Goal: Task Accomplishment & Management: Complete application form

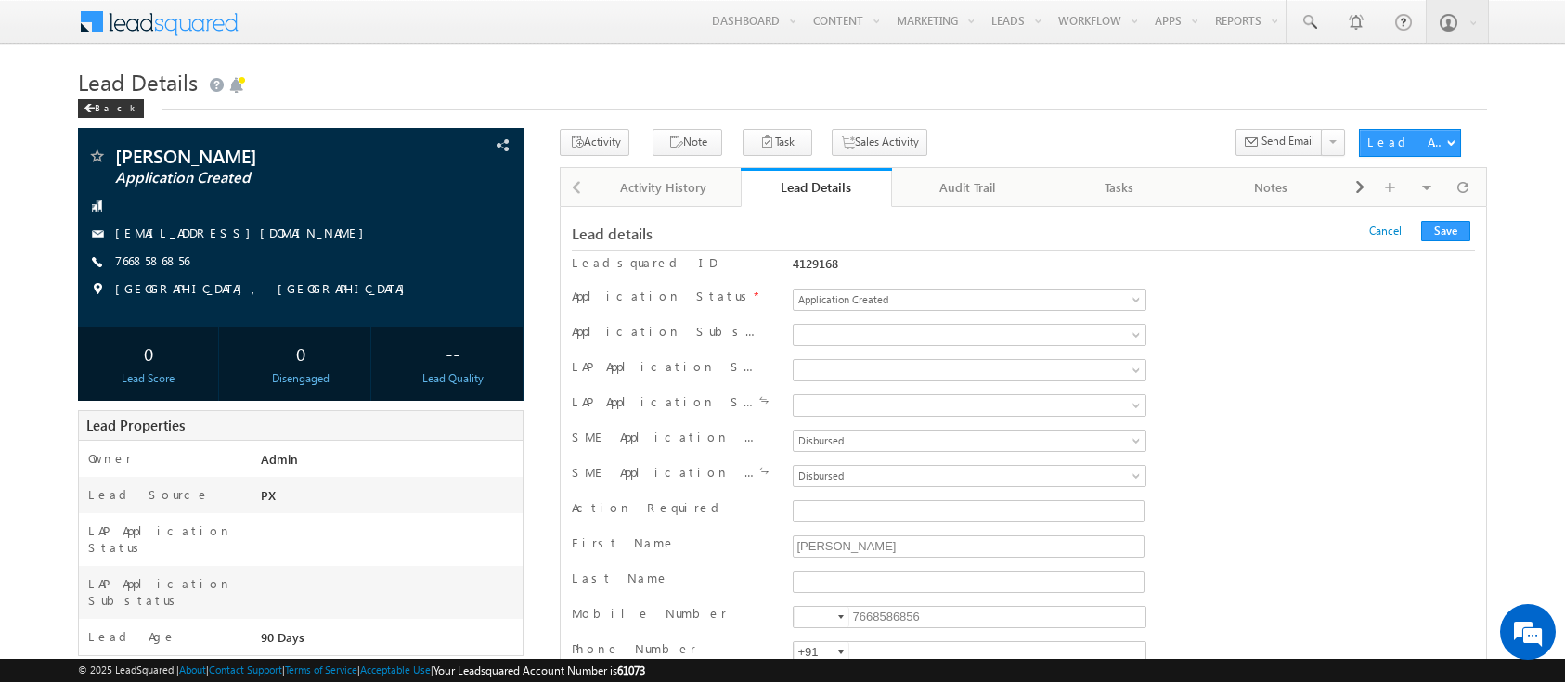
click at [1298, 315] on div "Application Status * Application Created Application Incomplete Approval Pendin…" at bounding box center [1023, 302] width 903 height 28
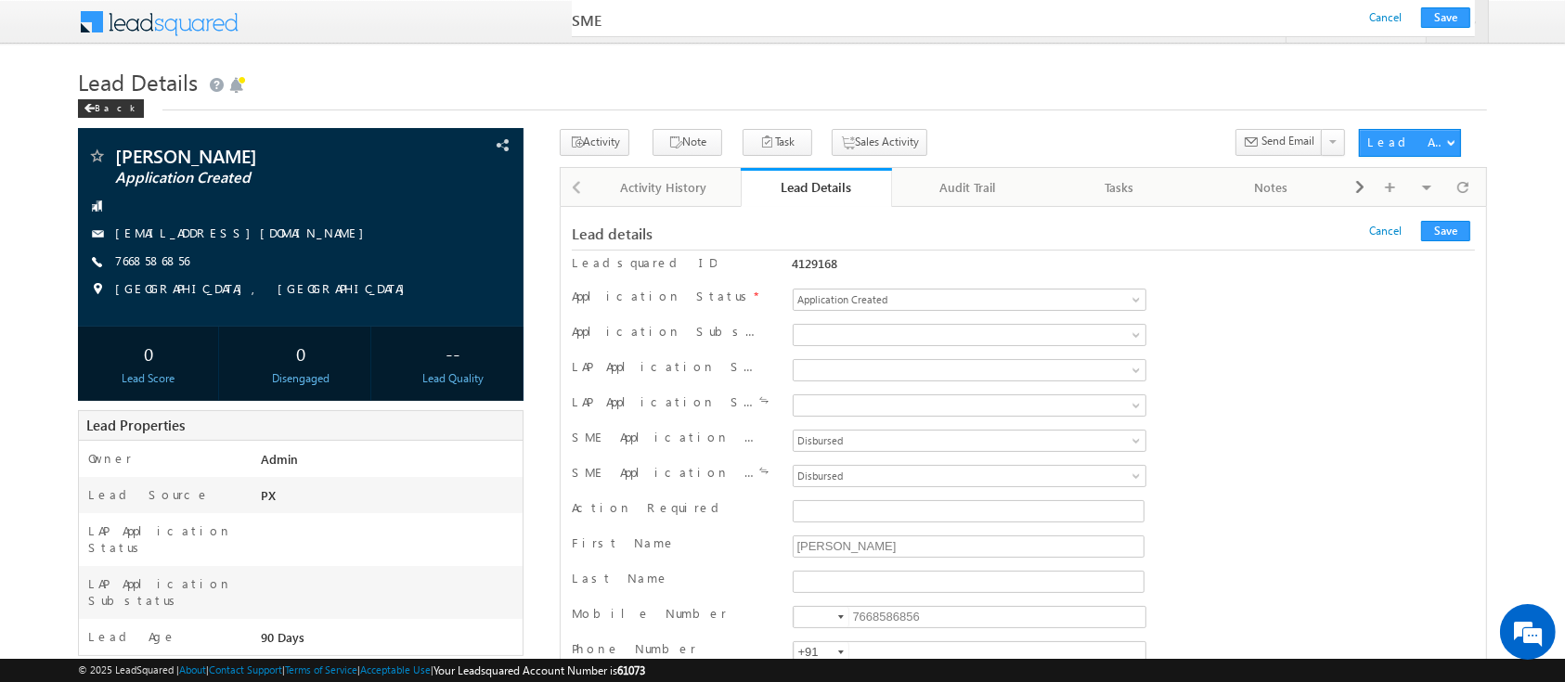
scroll to position [26909, 0]
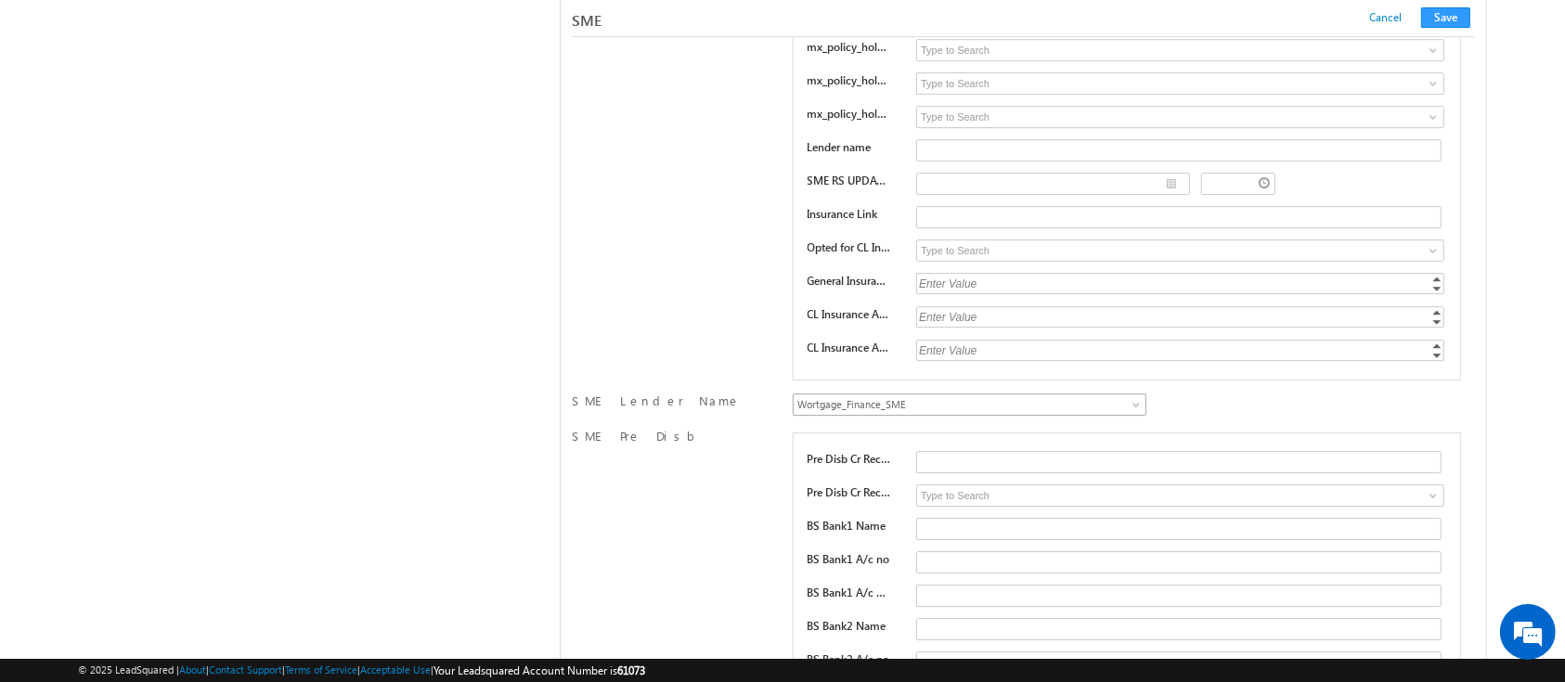
click at [897, 396] on span "Wortgage_Finance_SME" at bounding box center [939, 404] width 290 height 17
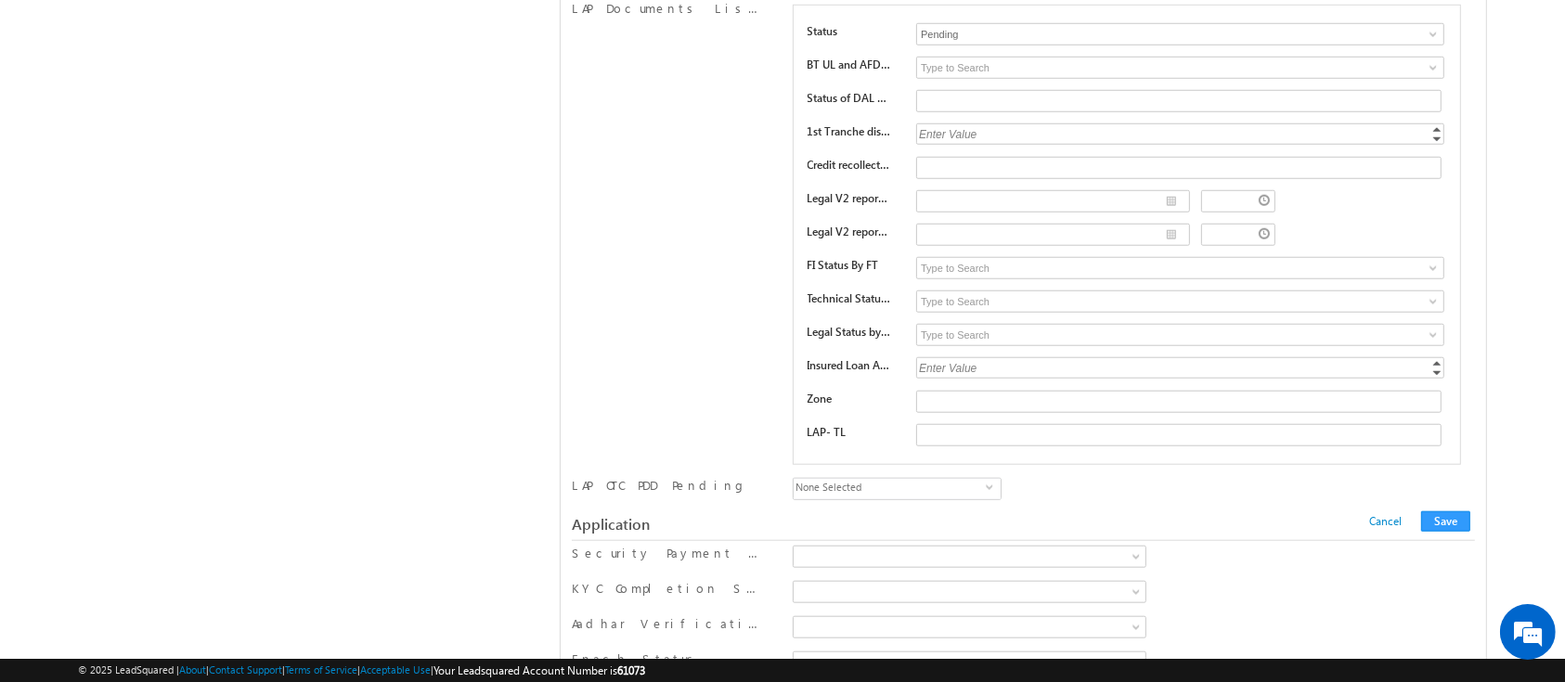
scroll to position [16444, 0]
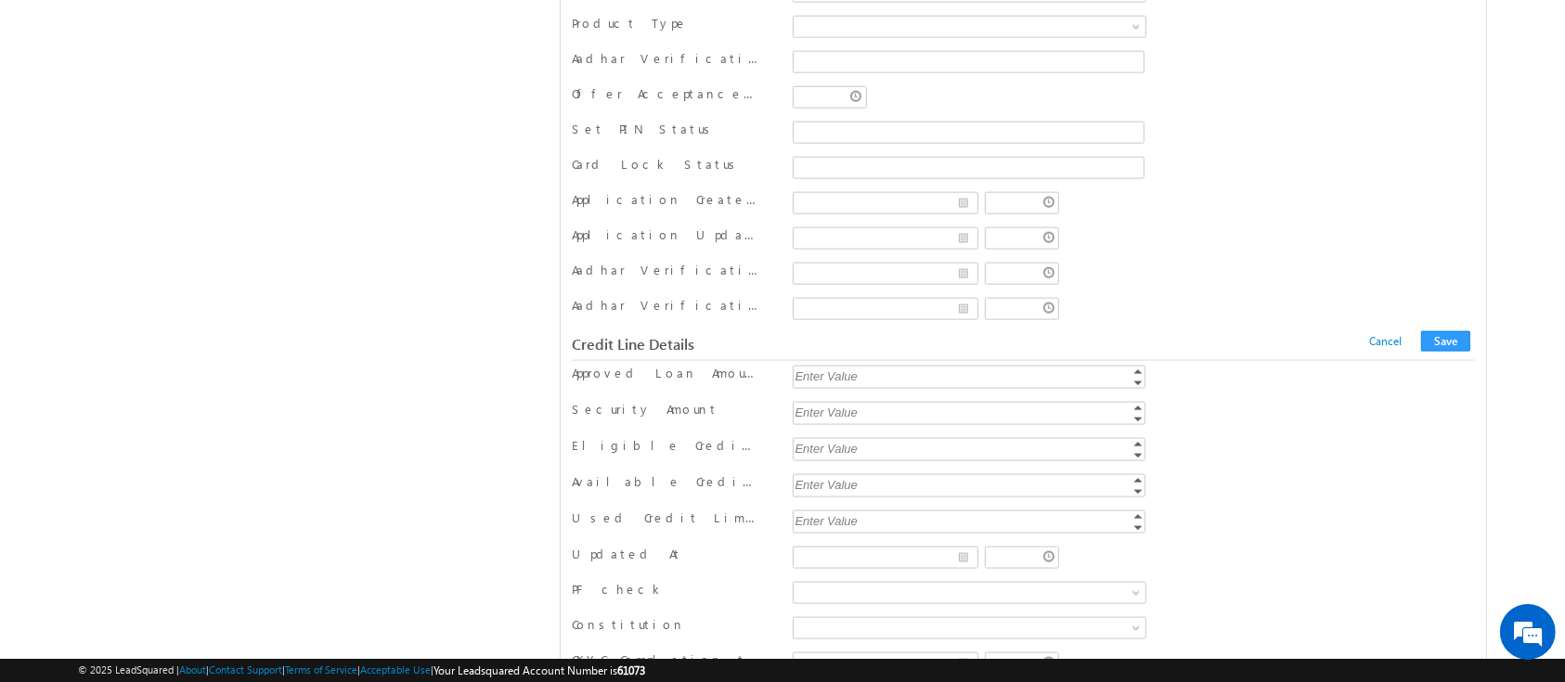
click at [871, 366] on div "Enter Value" at bounding box center [971, 376] width 356 height 21
type input "200000"
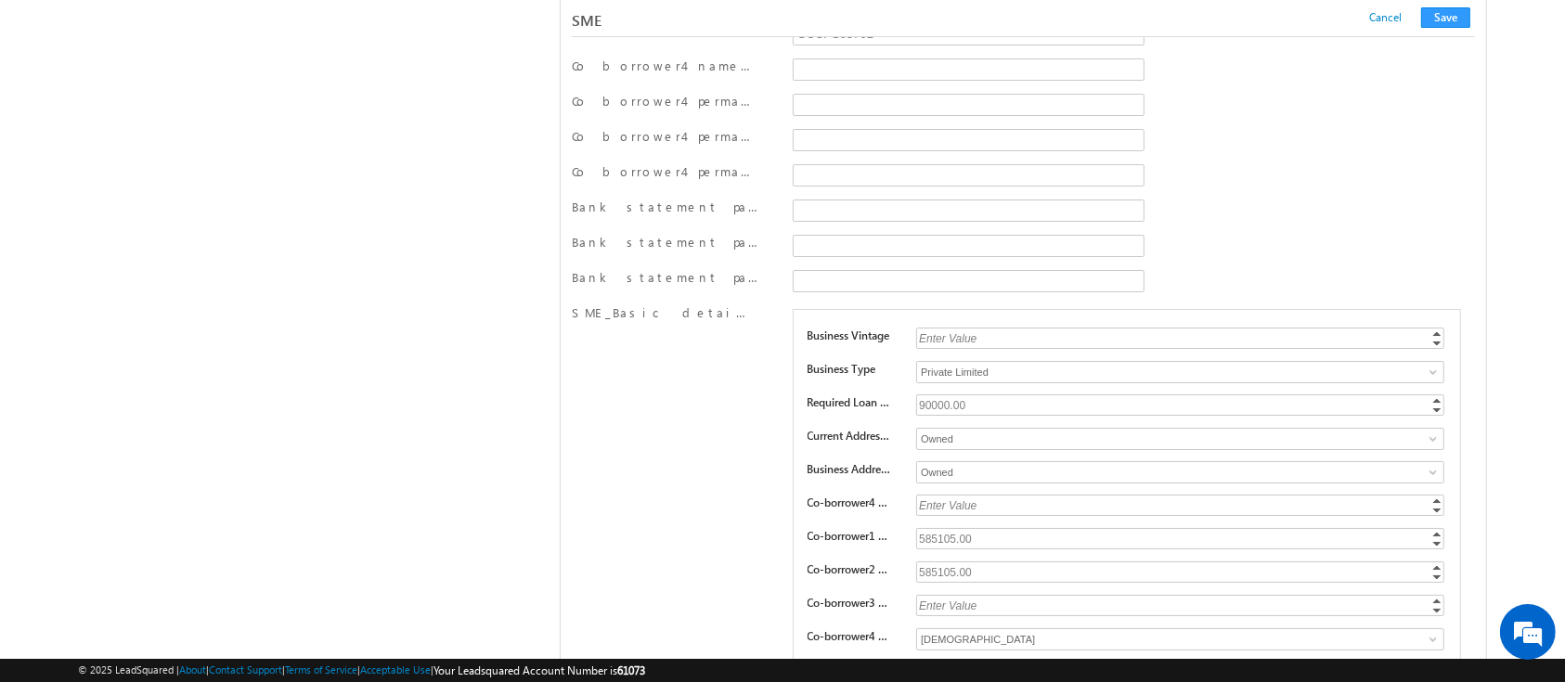
click at [941, 394] on div "90000.00" at bounding box center [1181, 404] width 531 height 21
click at [941, 394] on input "90000" at bounding box center [1180, 404] width 528 height 21
type input "200000"
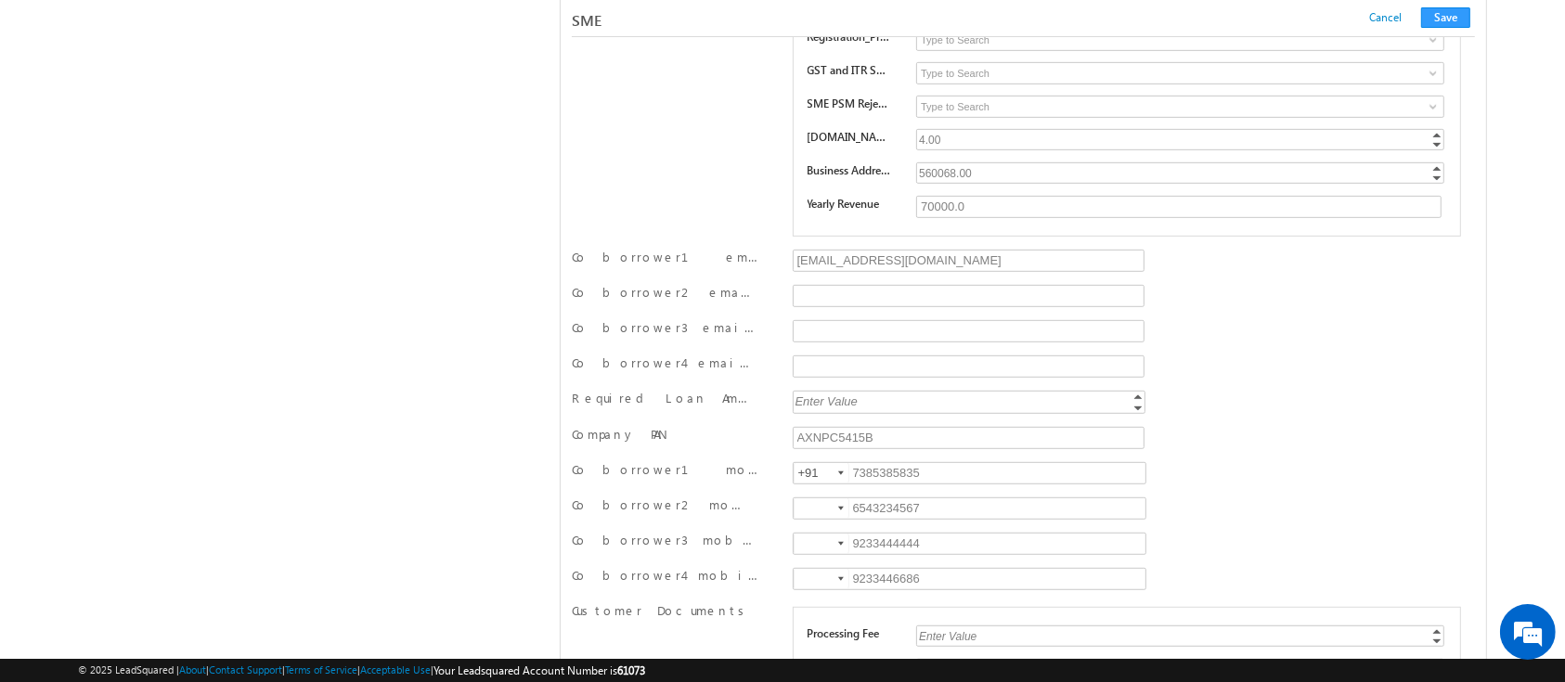
scroll to position [26041, 0]
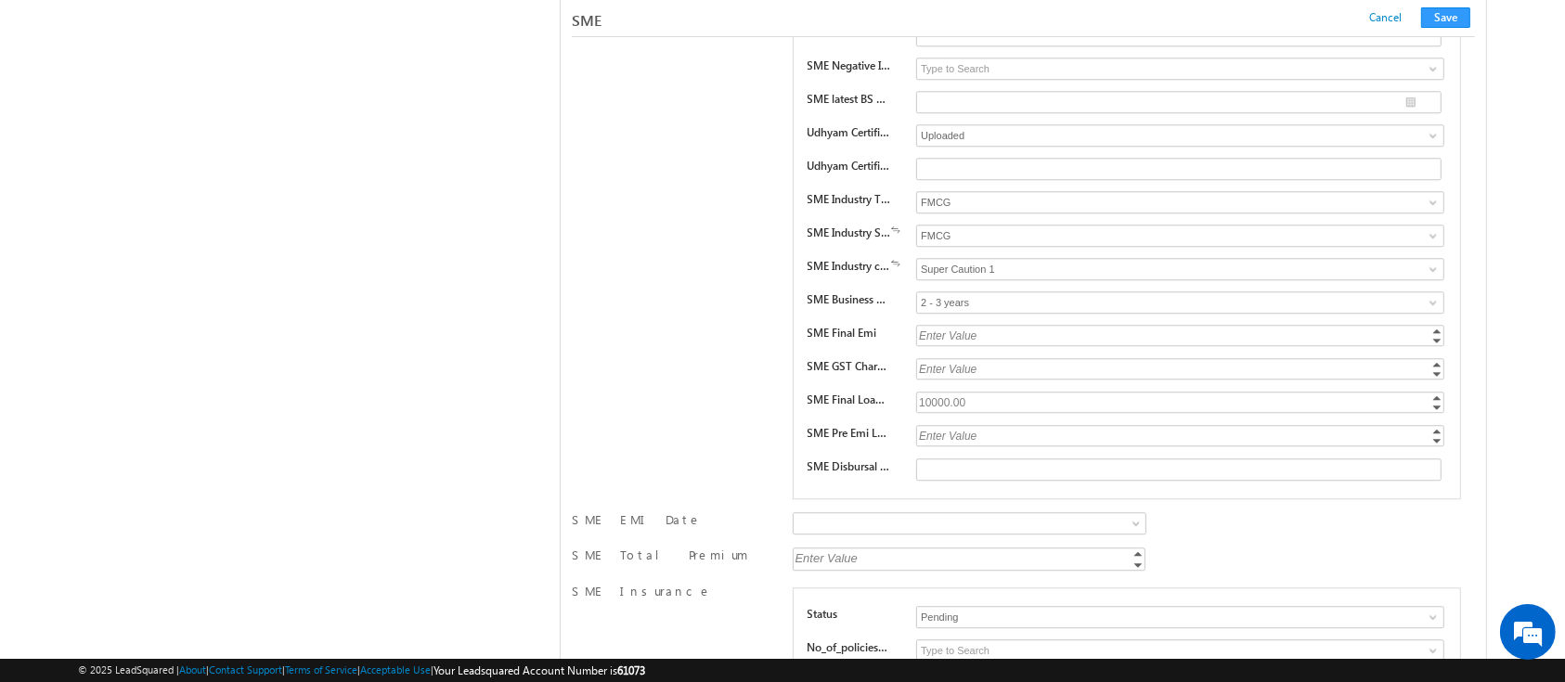
click at [930, 392] on div "10000.00" at bounding box center [1181, 402] width 531 height 21
click at [930, 392] on input "10000" at bounding box center [1180, 402] width 528 height 21
type input "200000"
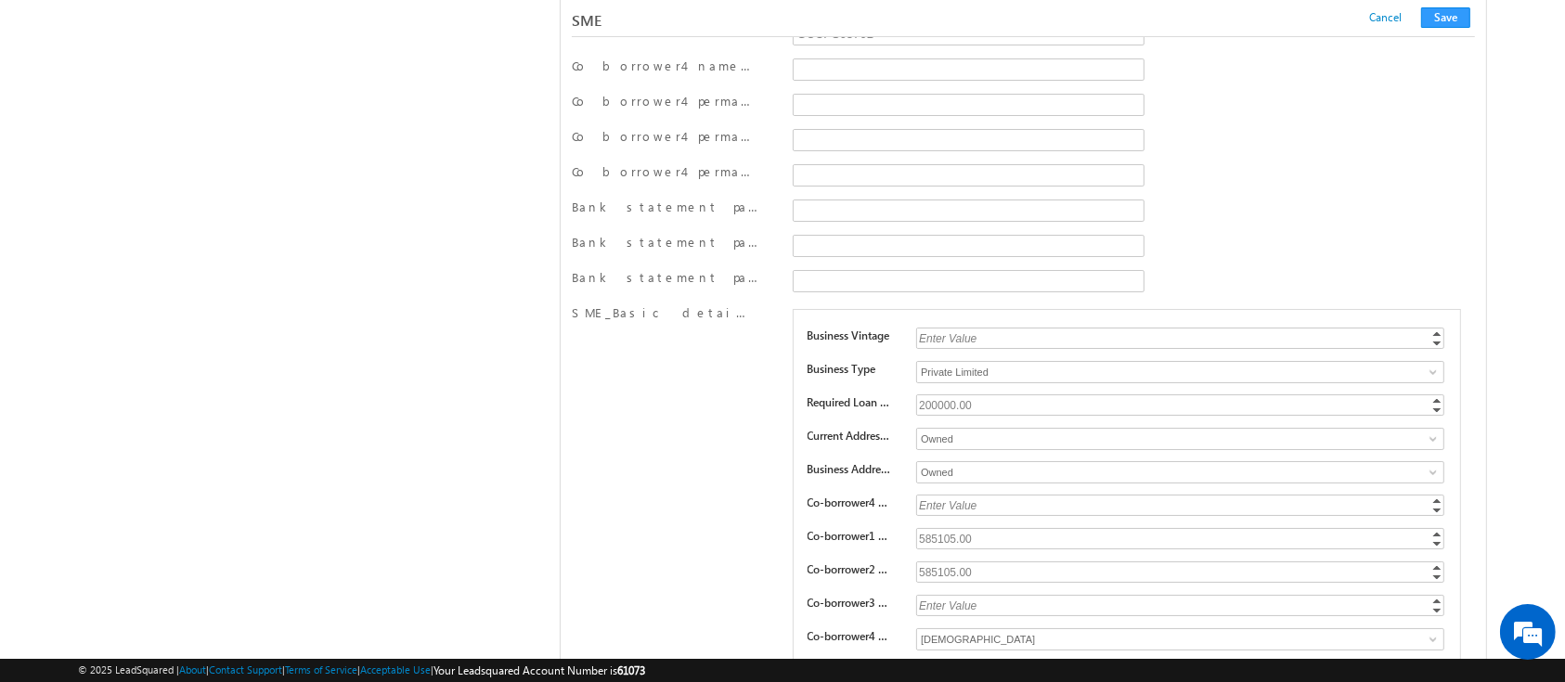
scroll to position [22102, 0]
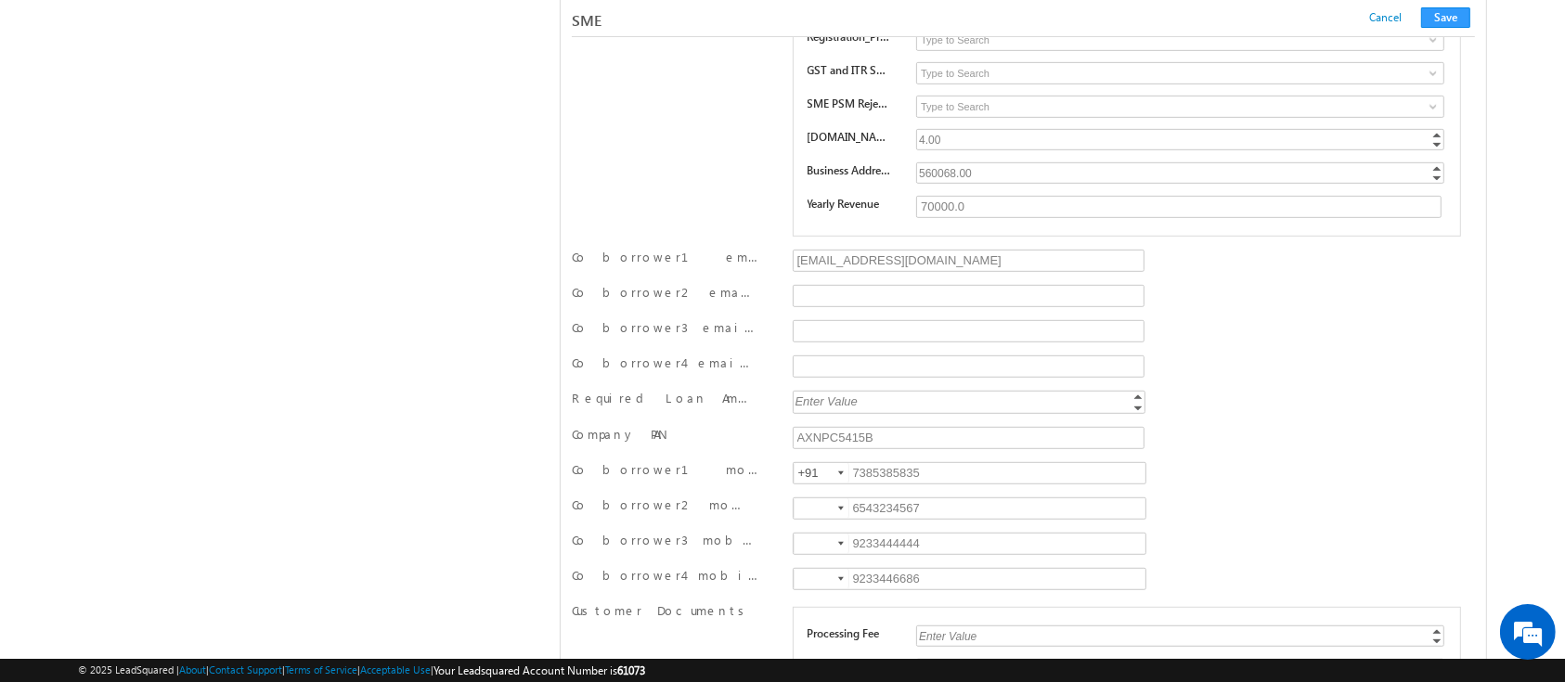
click at [839, 391] on div "Enter Value" at bounding box center [971, 401] width 356 height 21
type input "200000"
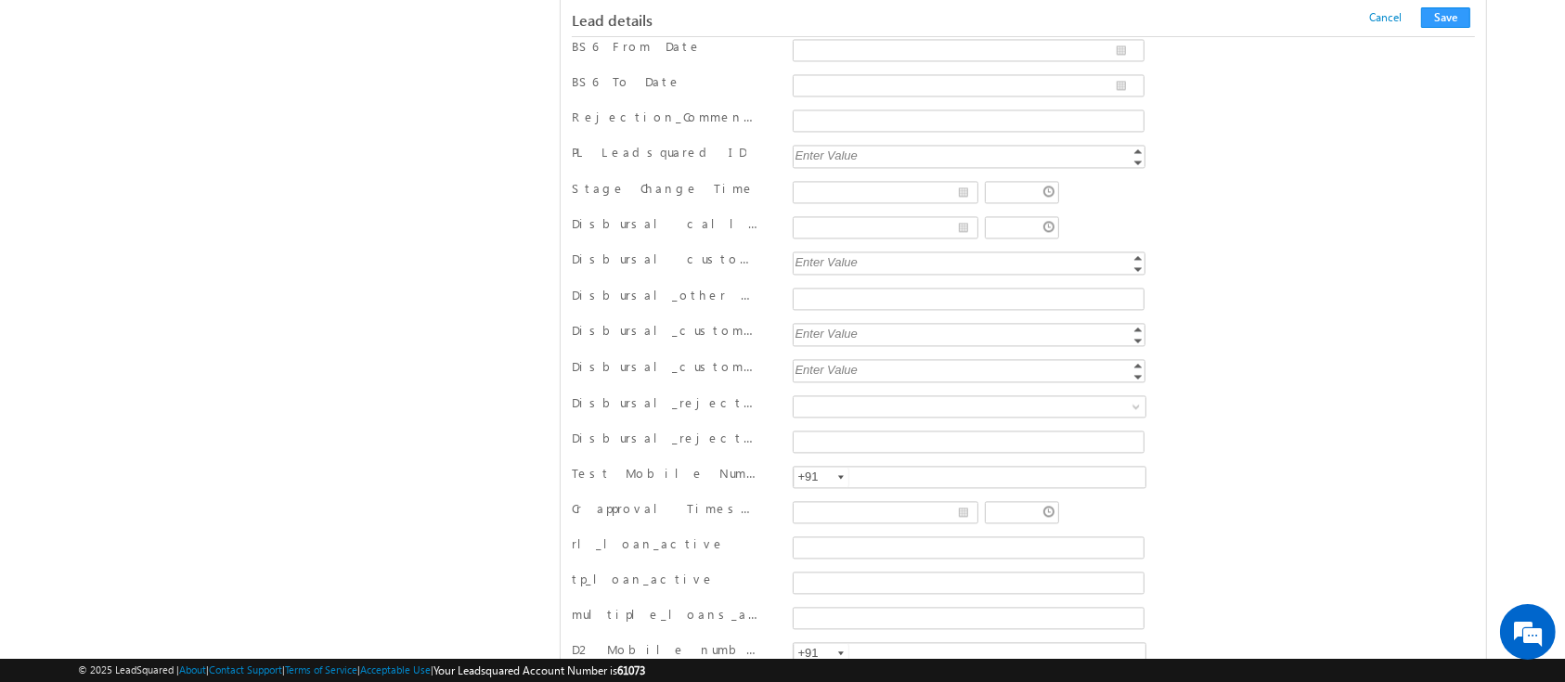
scroll to position [4151, 0]
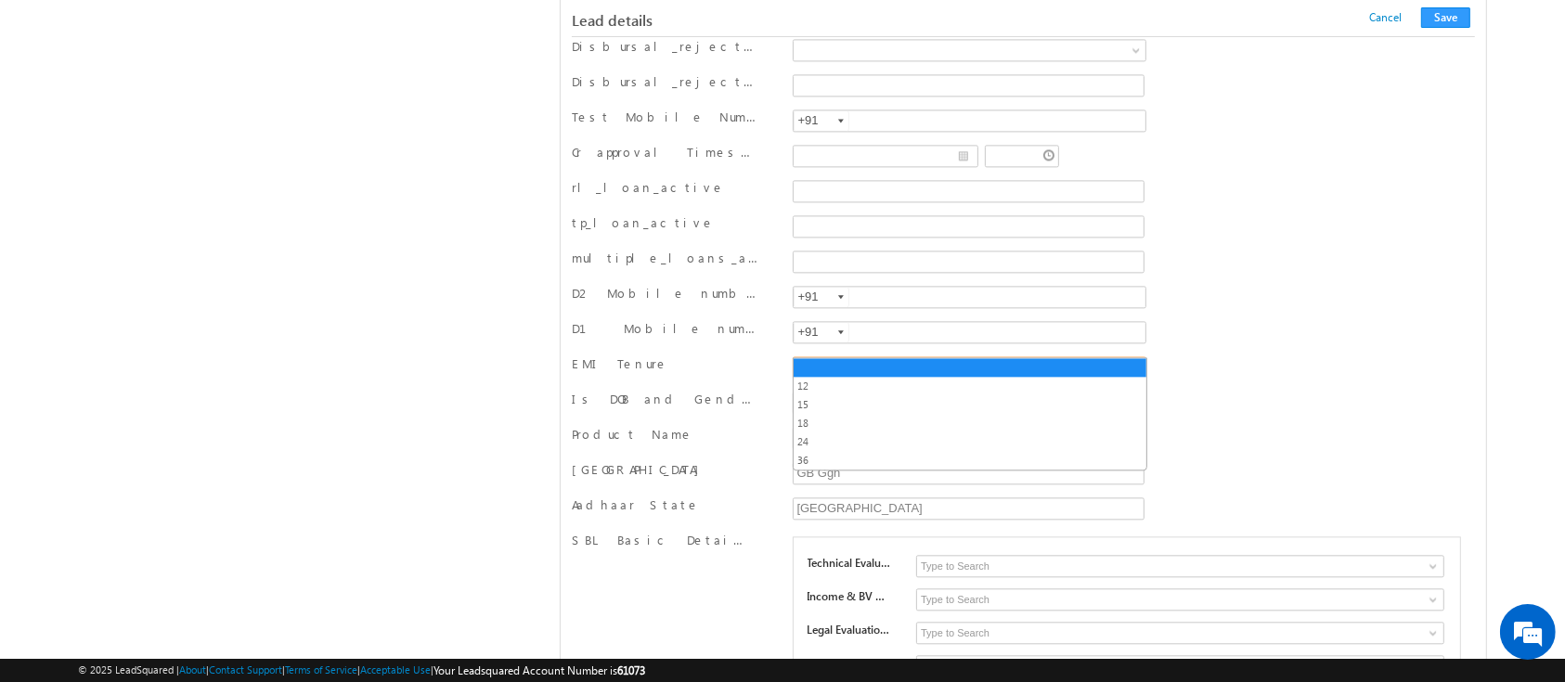
click at [1129, 356] on link at bounding box center [970, 367] width 355 height 22
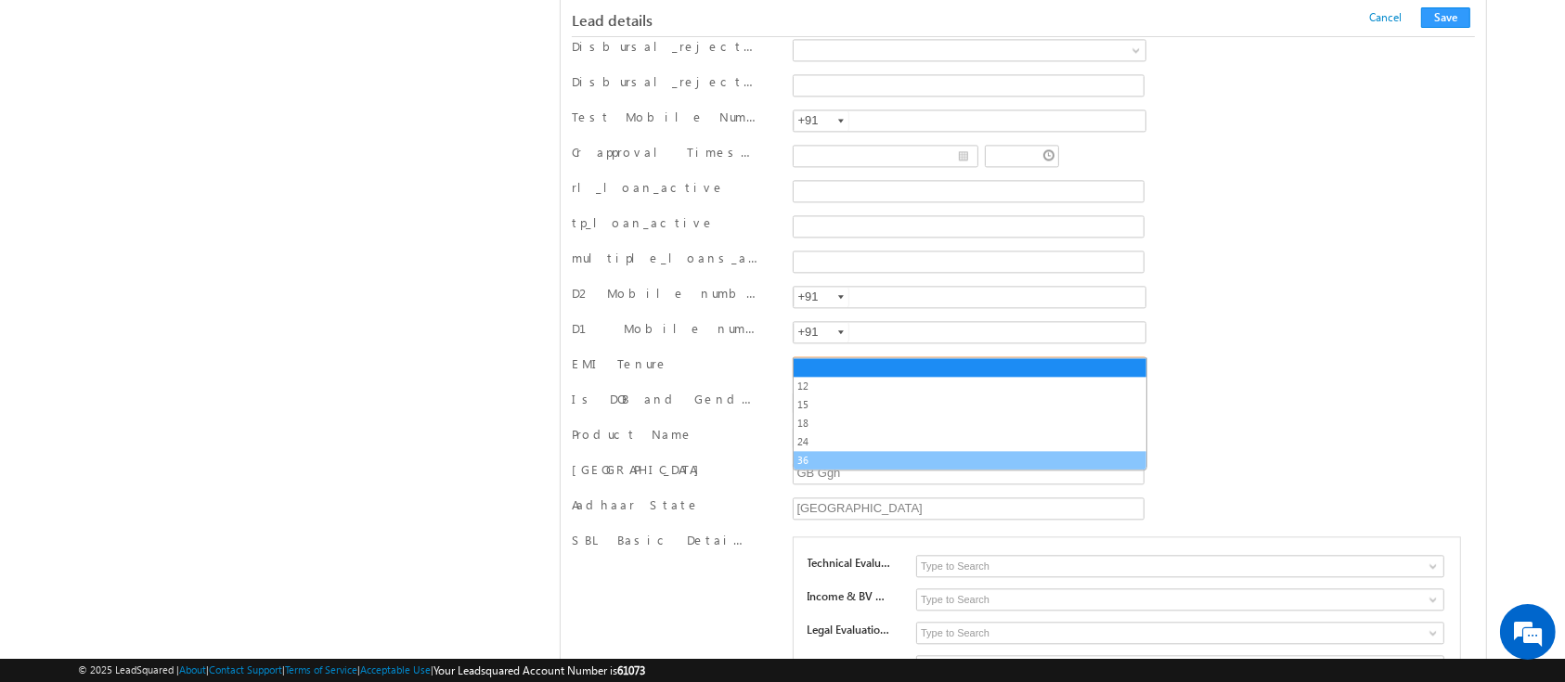
click at [1033, 461] on link "36" at bounding box center [970, 460] width 353 height 17
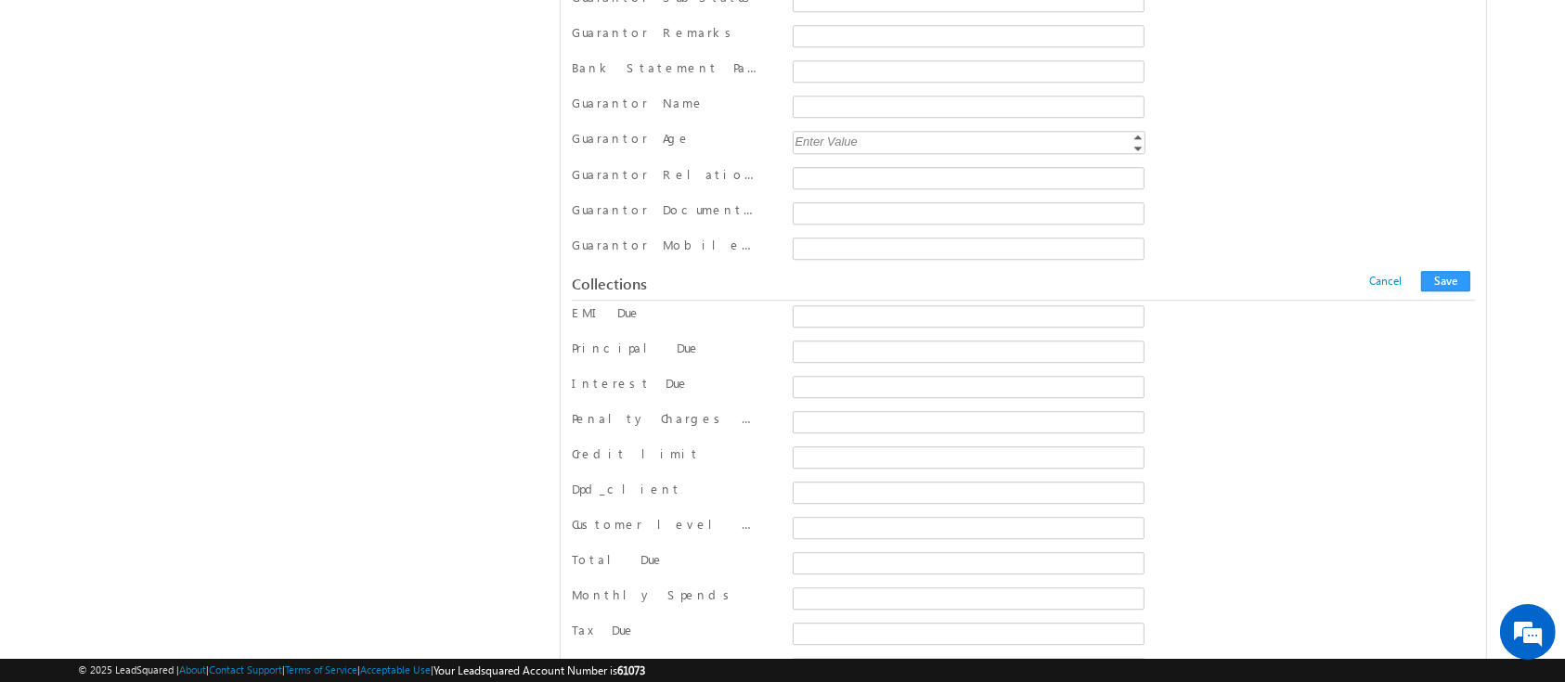
scroll to position [22498, 0]
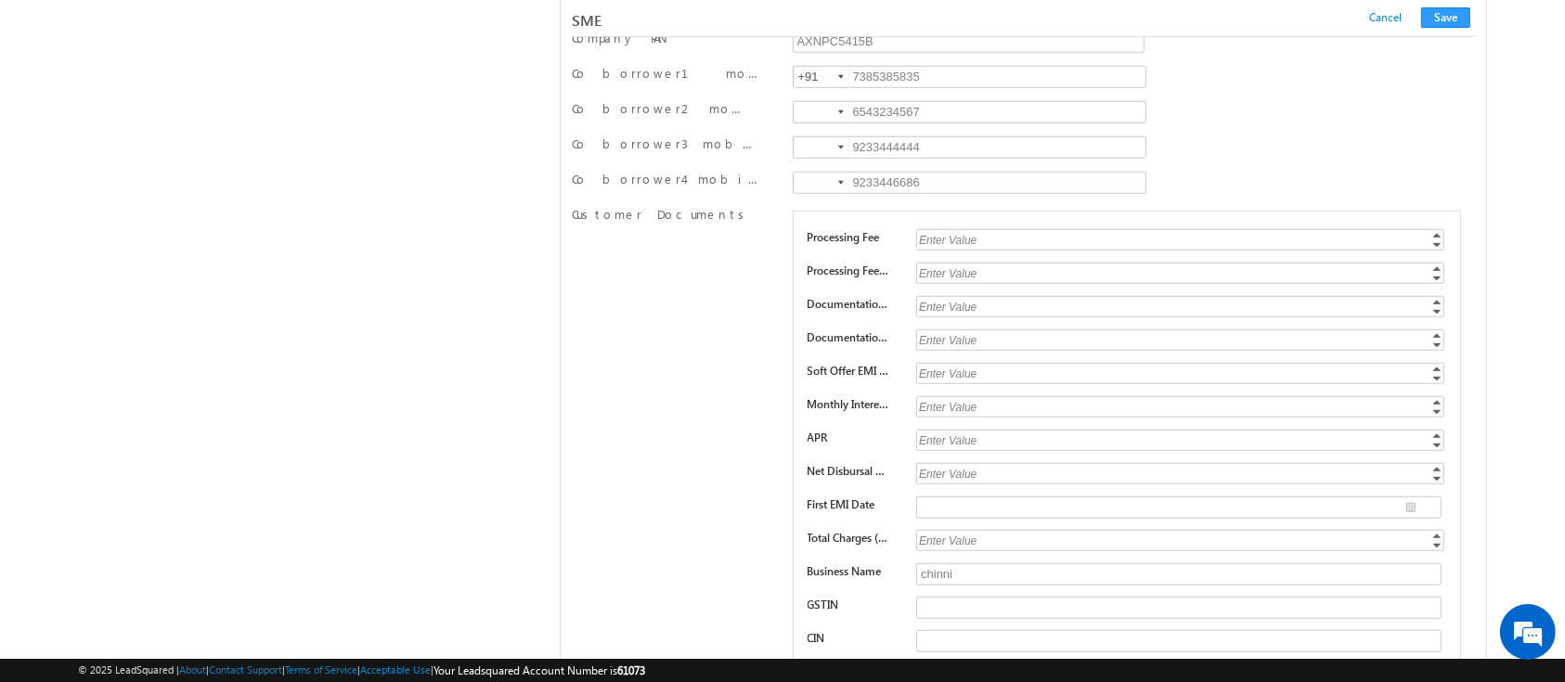
click at [965, 396] on div "Enter Value" at bounding box center [1181, 406] width 531 height 21
type input "1.05"
click at [1014, 229] on div "Enter Value" at bounding box center [1181, 239] width 531 height 21
type input "1000"
click at [995, 263] on div "Enter Value" at bounding box center [1181, 273] width 531 height 21
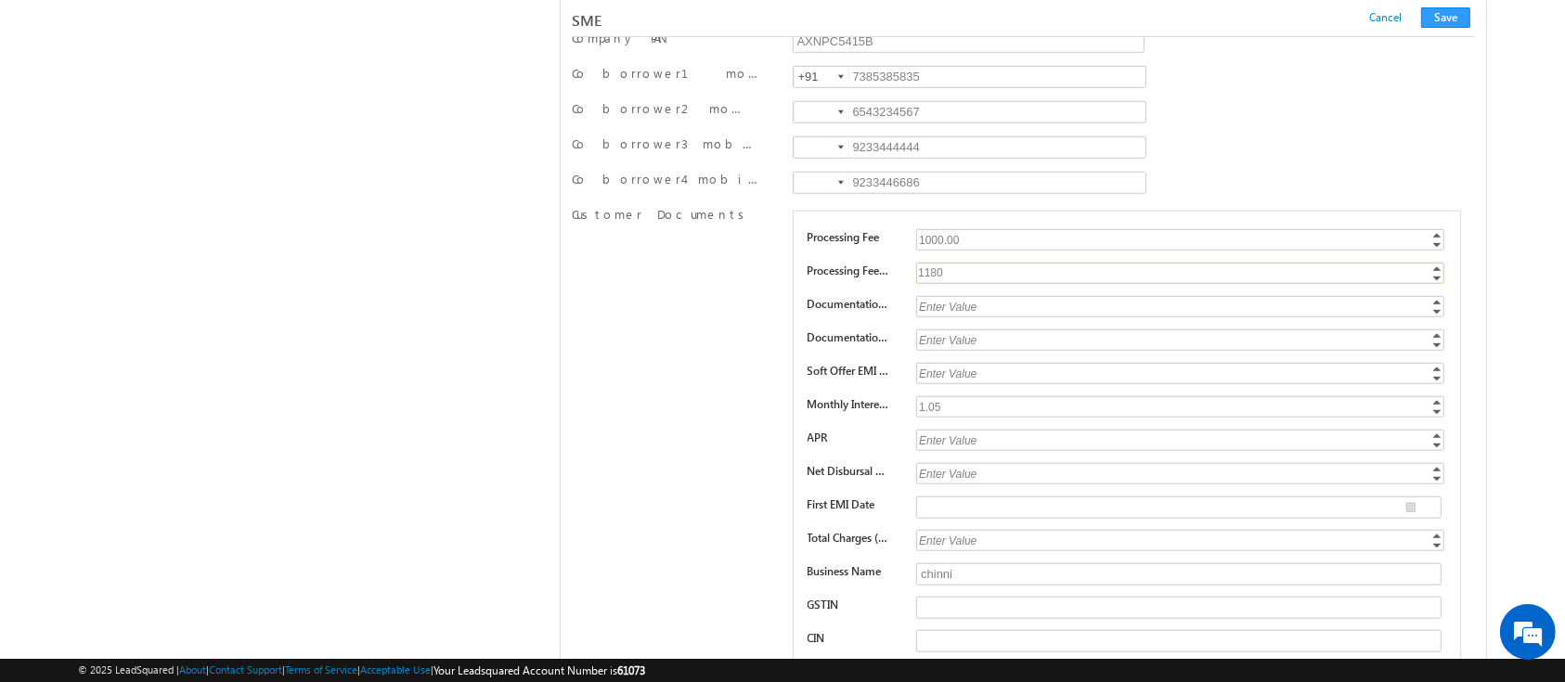
type input "1180"
click at [964, 296] on div "Enter Value" at bounding box center [1181, 306] width 531 height 21
type input "2000"
click at [955, 329] on div "Enter Value" at bounding box center [1181, 339] width 531 height 21
type input "2360"
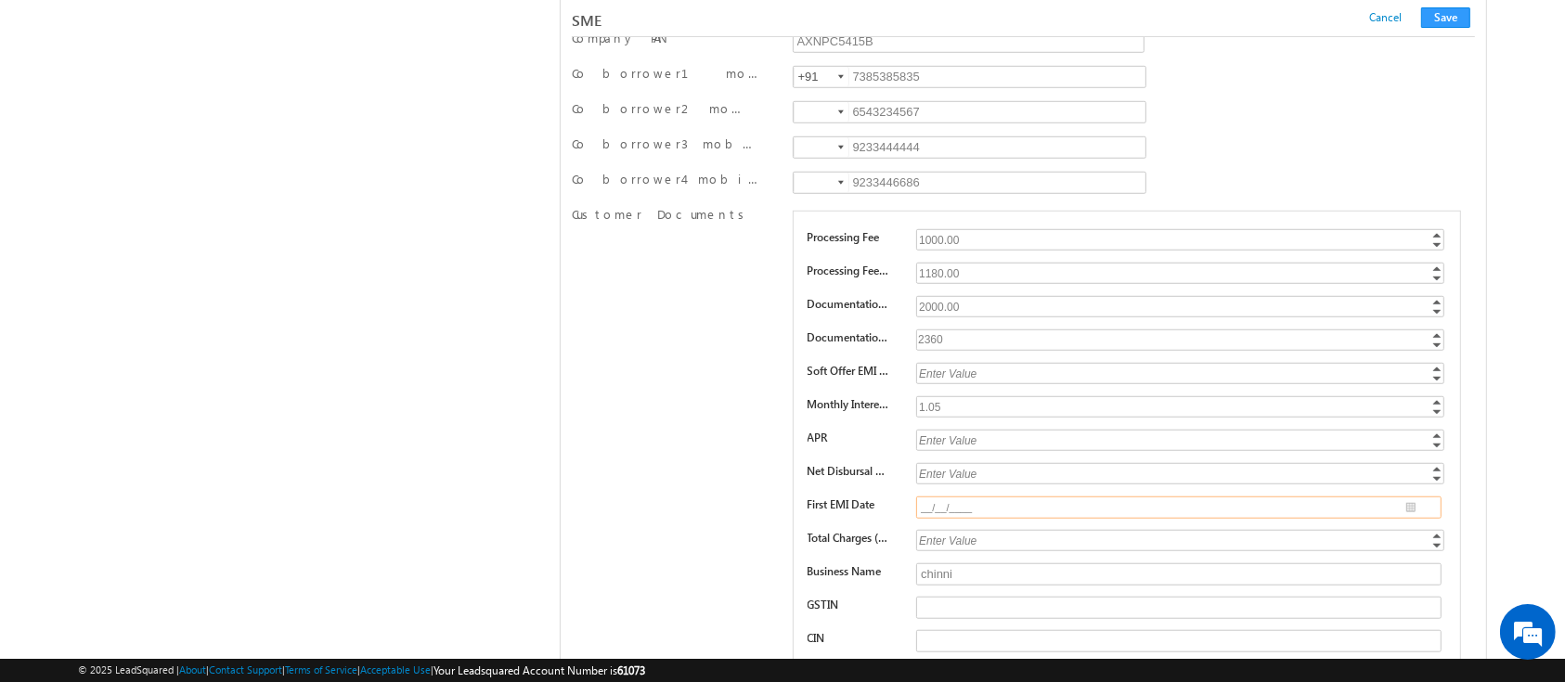
click at [1413, 497] on input "__/__/____" at bounding box center [1178, 508] width 525 height 22
click at [1247, 489] on th "›" at bounding box center [1281, 481] width 69 height 28
click at [1218, 489] on th "›" at bounding box center [1252, 481] width 69 height 28
click at [968, 586] on td "10" at bounding box center [994, 586] width 58 height 26
type input "[DATE]"
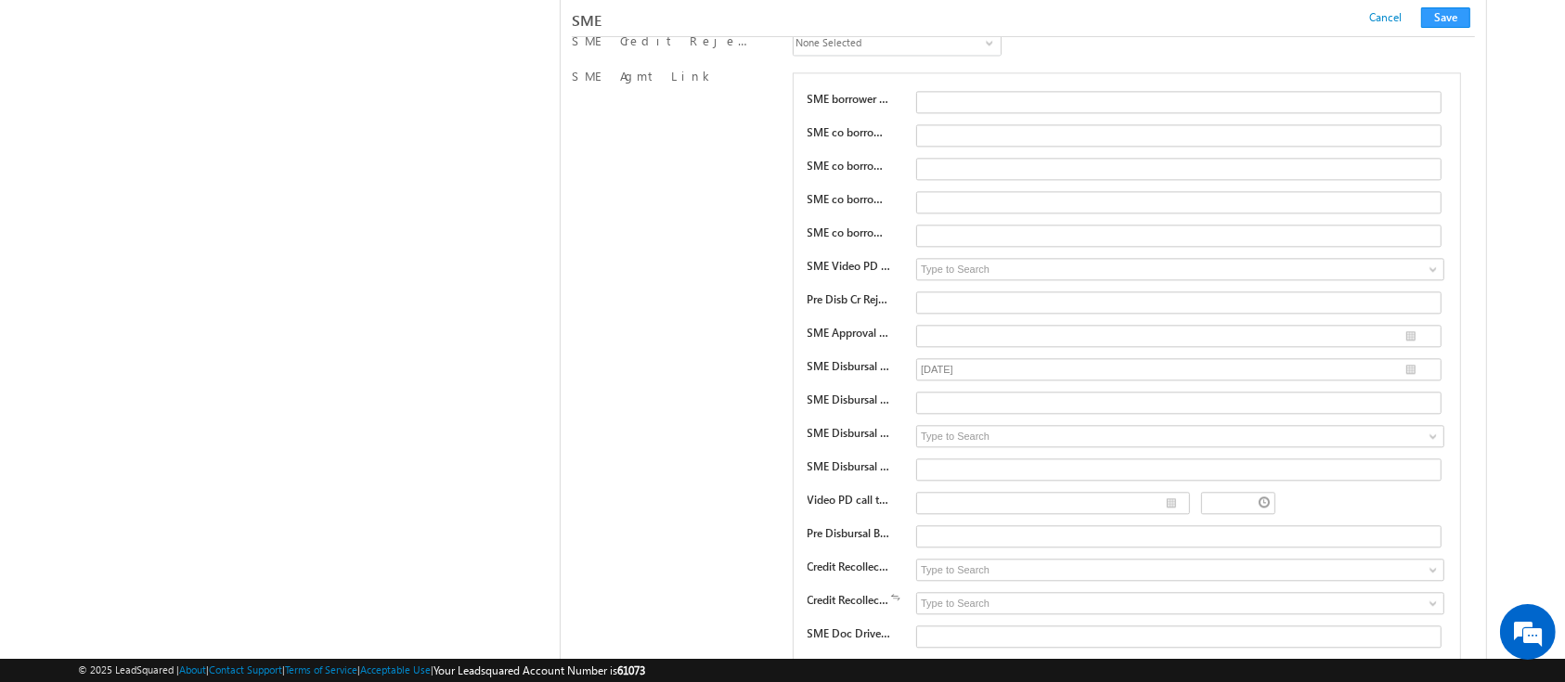
scroll to position [98, 0]
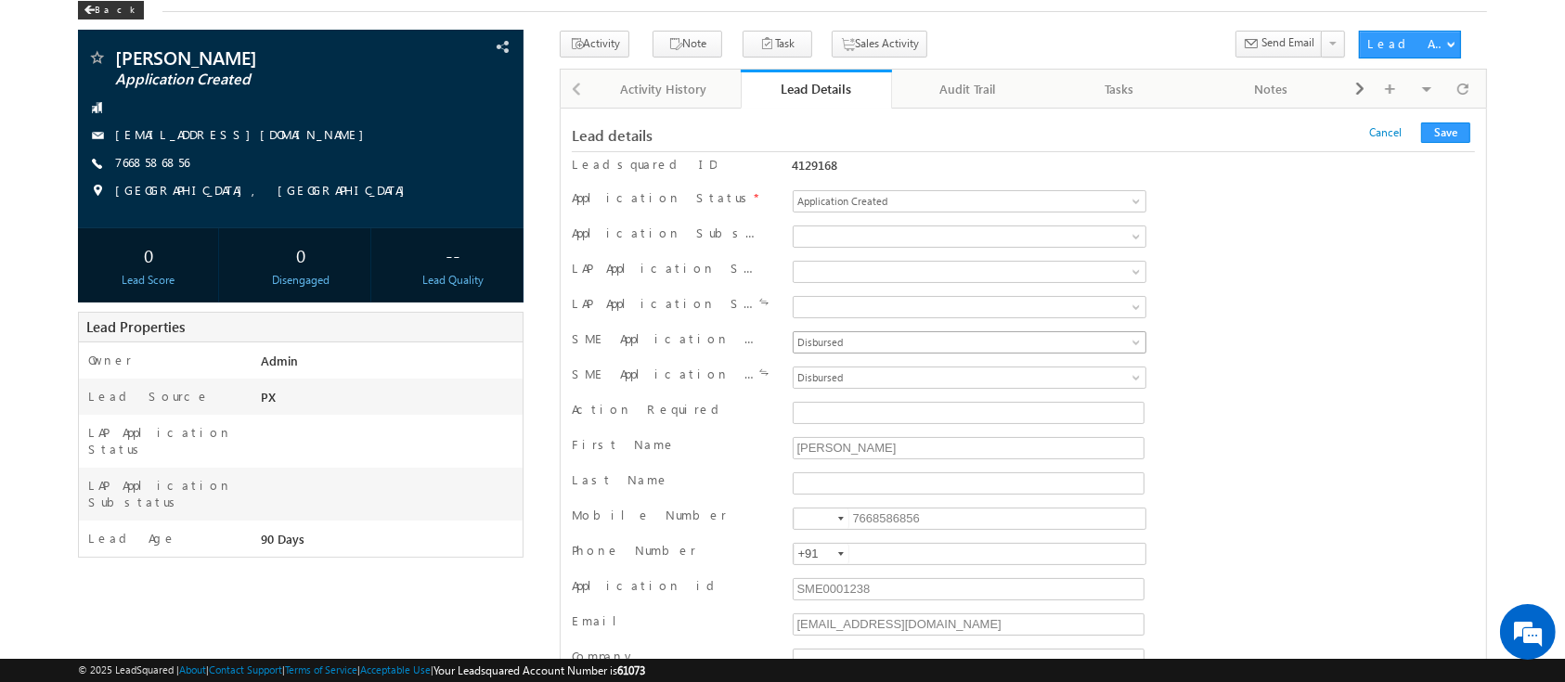
click at [1127, 338] on link "Disbursed" at bounding box center [970, 342] width 355 height 22
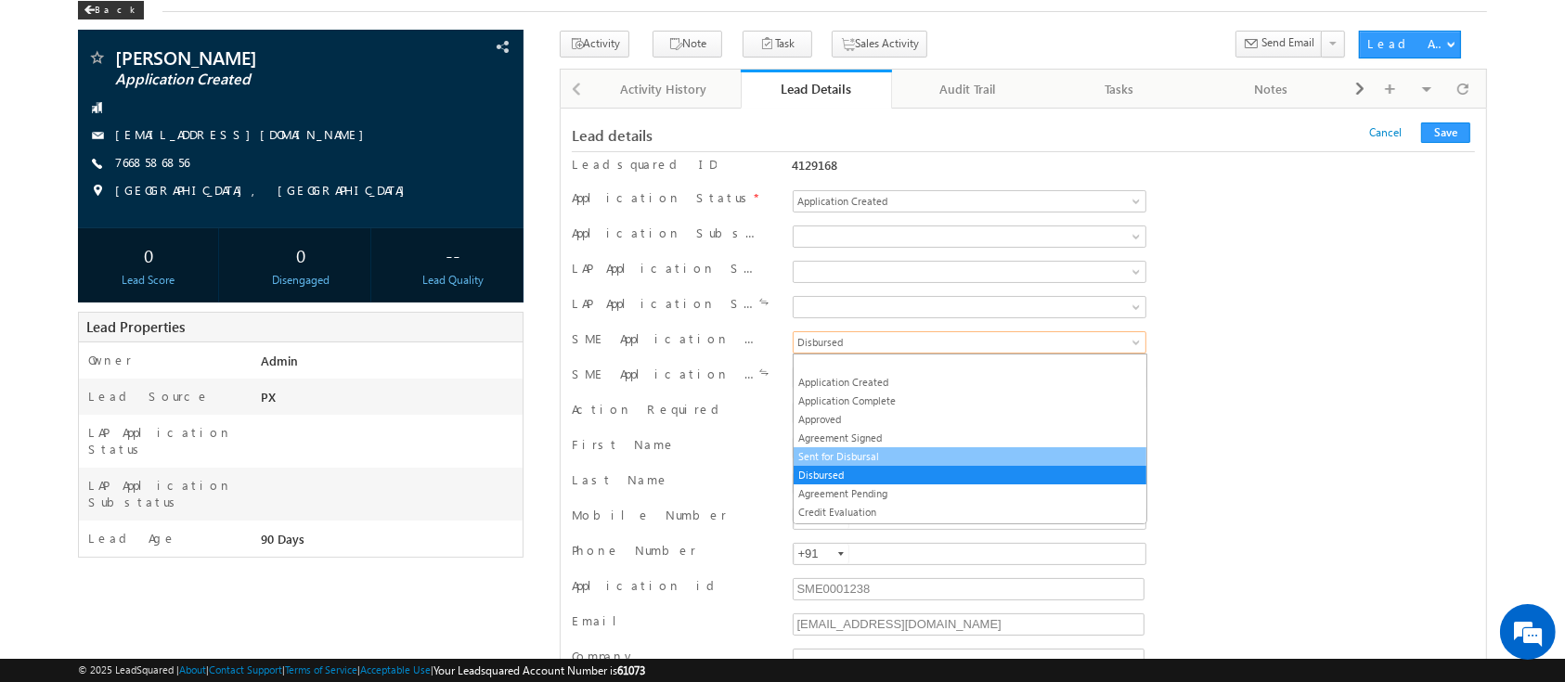
click at [1009, 450] on link "Sent for Disbursal" at bounding box center [970, 456] width 353 height 17
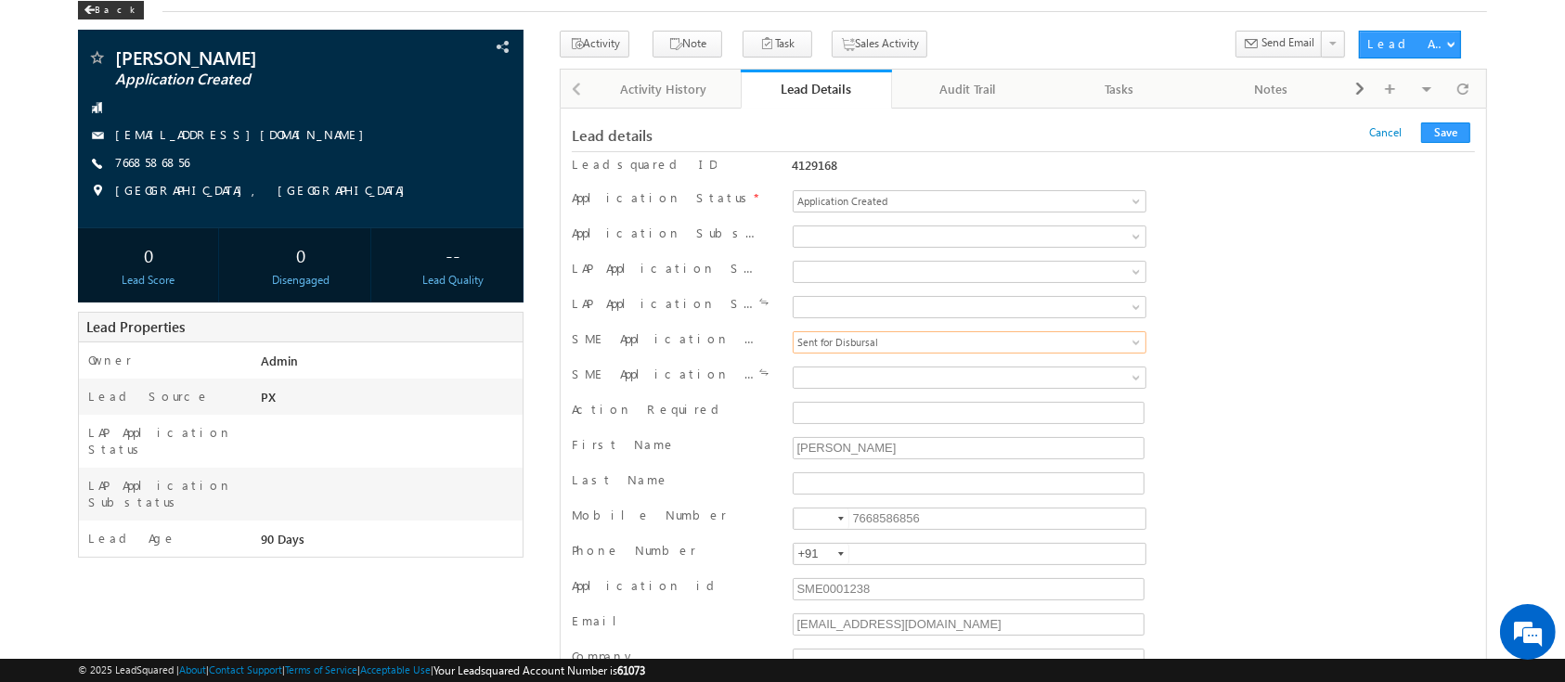
click at [1069, 388] on div "Sent for Disbursal Pre Disbursal Credit Recollection Pre Disbursal Credit Revie…" at bounding box center [969, 380] width 363 height 28
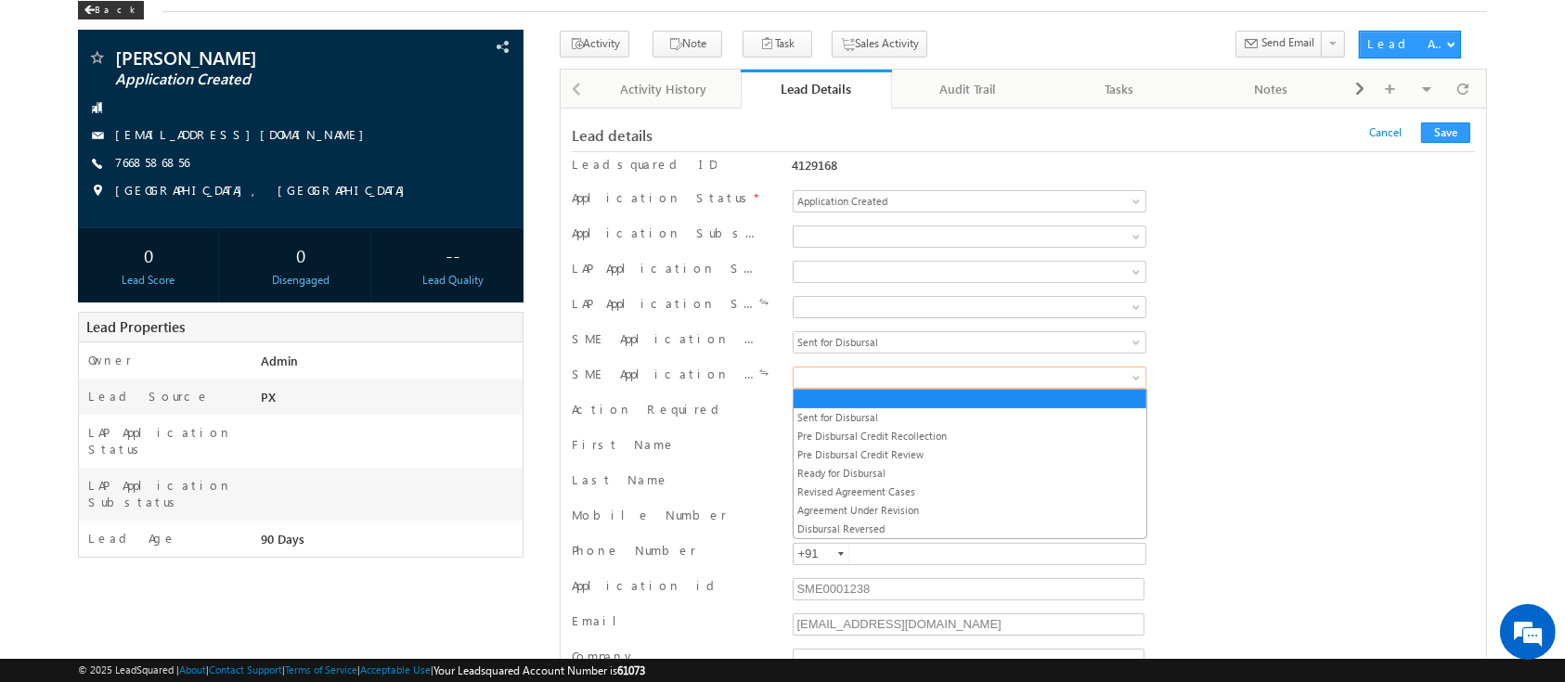
click at [1055, 383] on span at bounding box center [939, 377] width 290 height 17
click at [1025, 446] on link "Pre Disbursal Credit Review" at bounding box center [970, 454] width 353 height 17
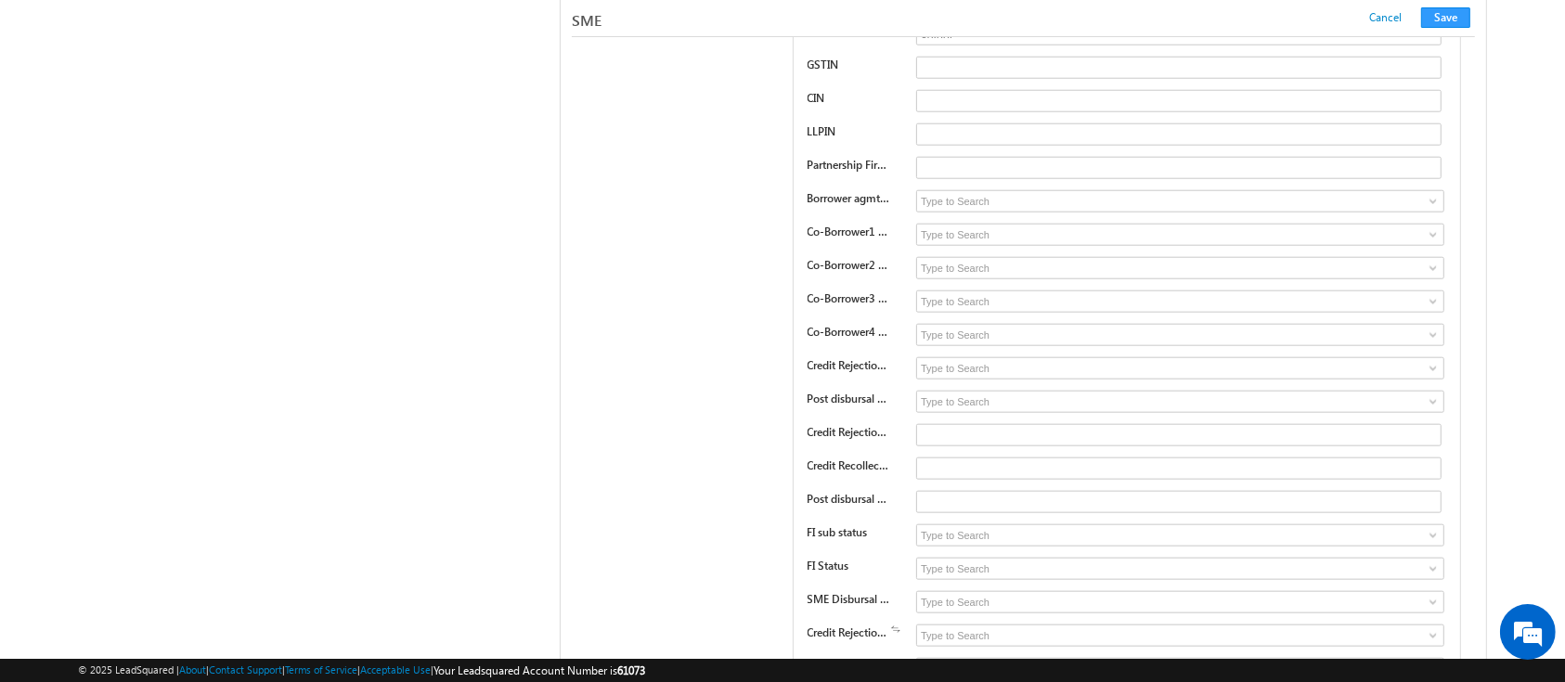
scroll to position [23581, 0]
click at [1447, 14] on button "Save" at bounding box center [1445, 17] width 49 height 20
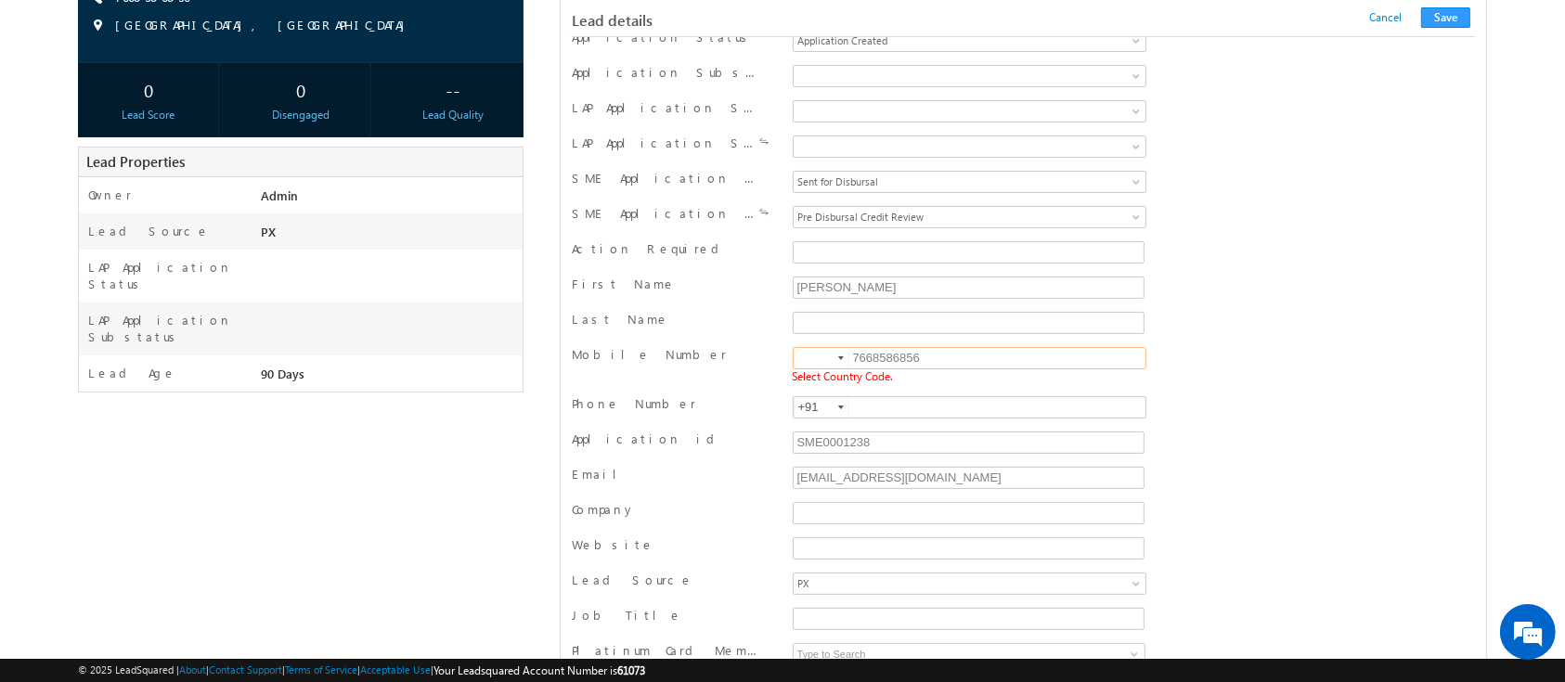
scroll to position [0, 0]
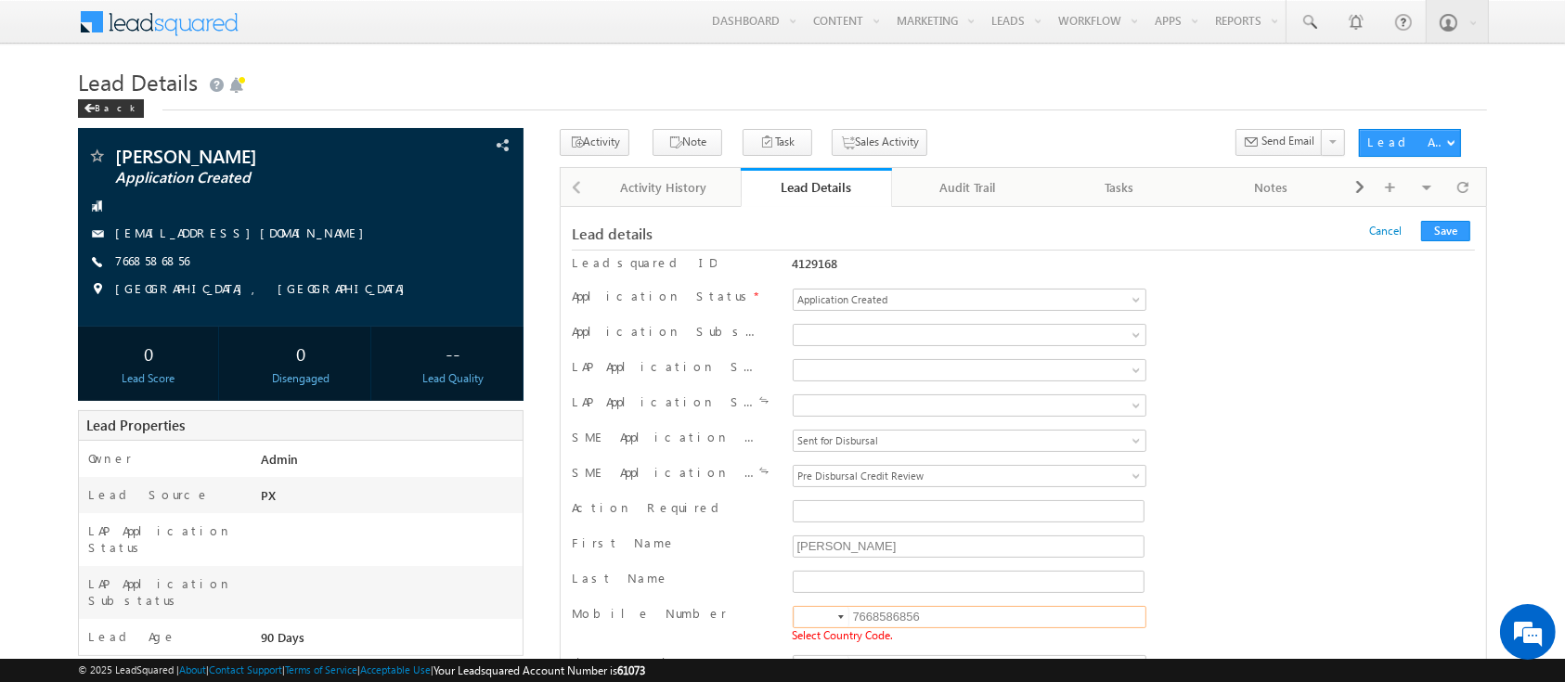
click at [1247, 307] on div "Application Status * Application Created Application Incomplete Approval Pendin…" at bounding box center [1023, 302] width 903 height 28
click at [832, 601] on div "Mobile Number 7668586856 Select Country Code." at bounding box center [1023, 625] width 903 height 49
click at [838, 615] on div at bounding box center [841, 617] width 6 height 4
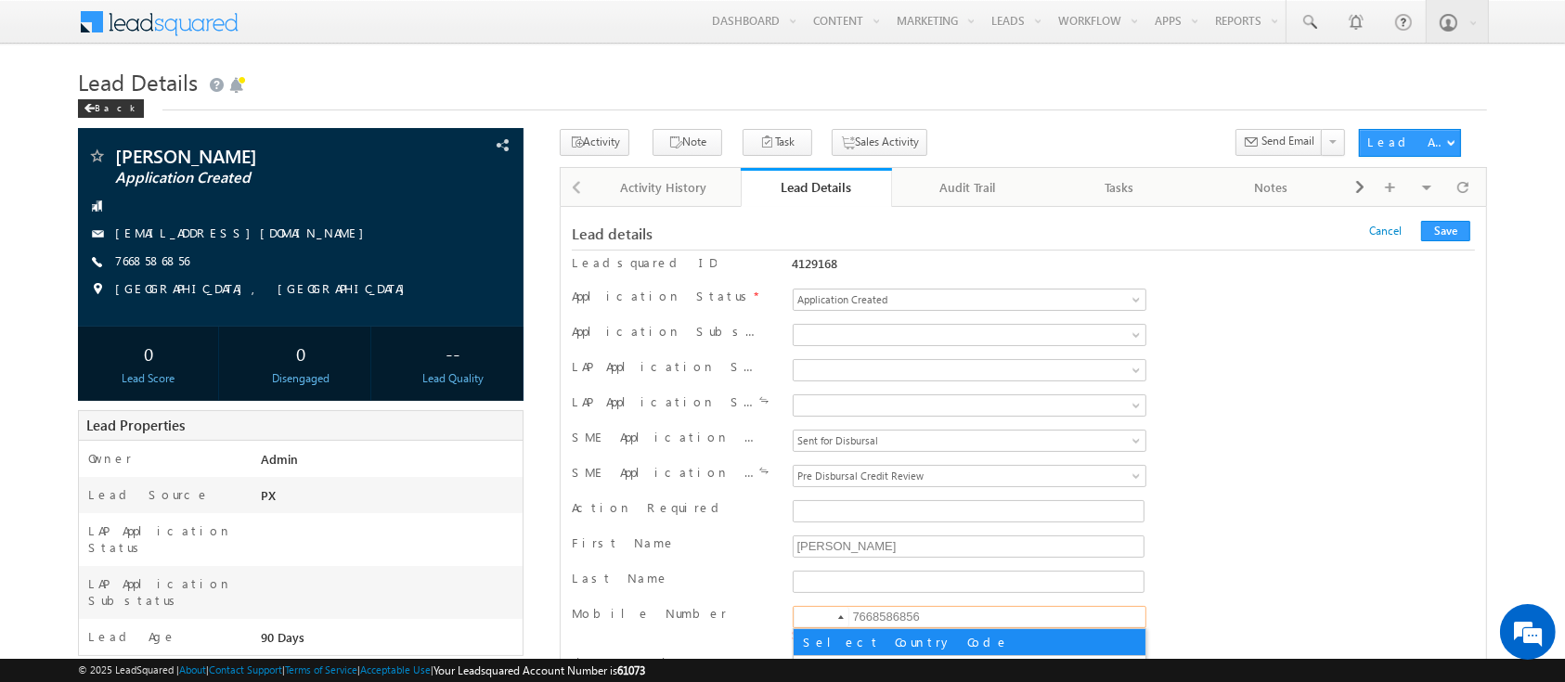
click at [824, 254] on div "4129168" at bounding box center [969, 267] width 363 height 26
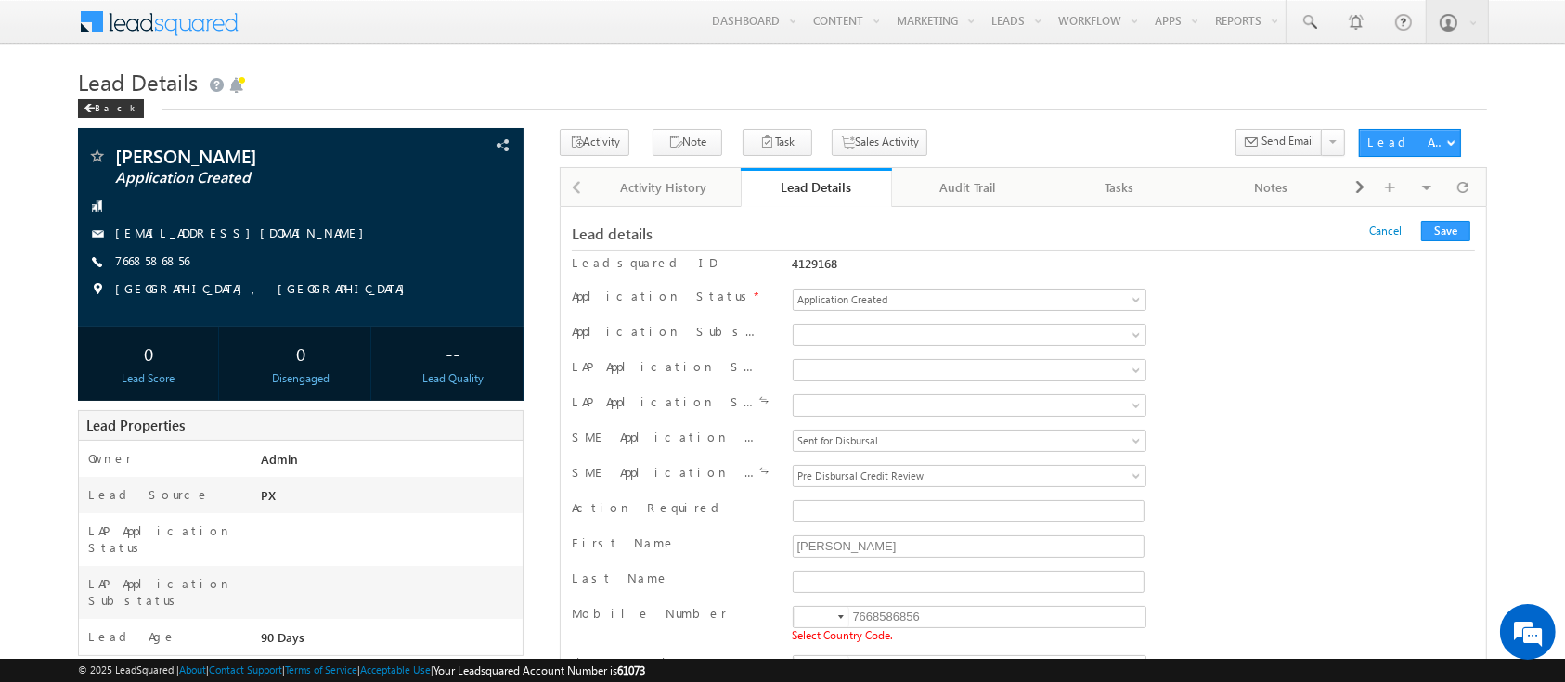
click at [824, 254] on div "4129168" at bounding box center [969, 267] width 363 height 26
copy div "4129168"
click at [838, 618] on div at bounding box center [841, 617] width 6 height 4
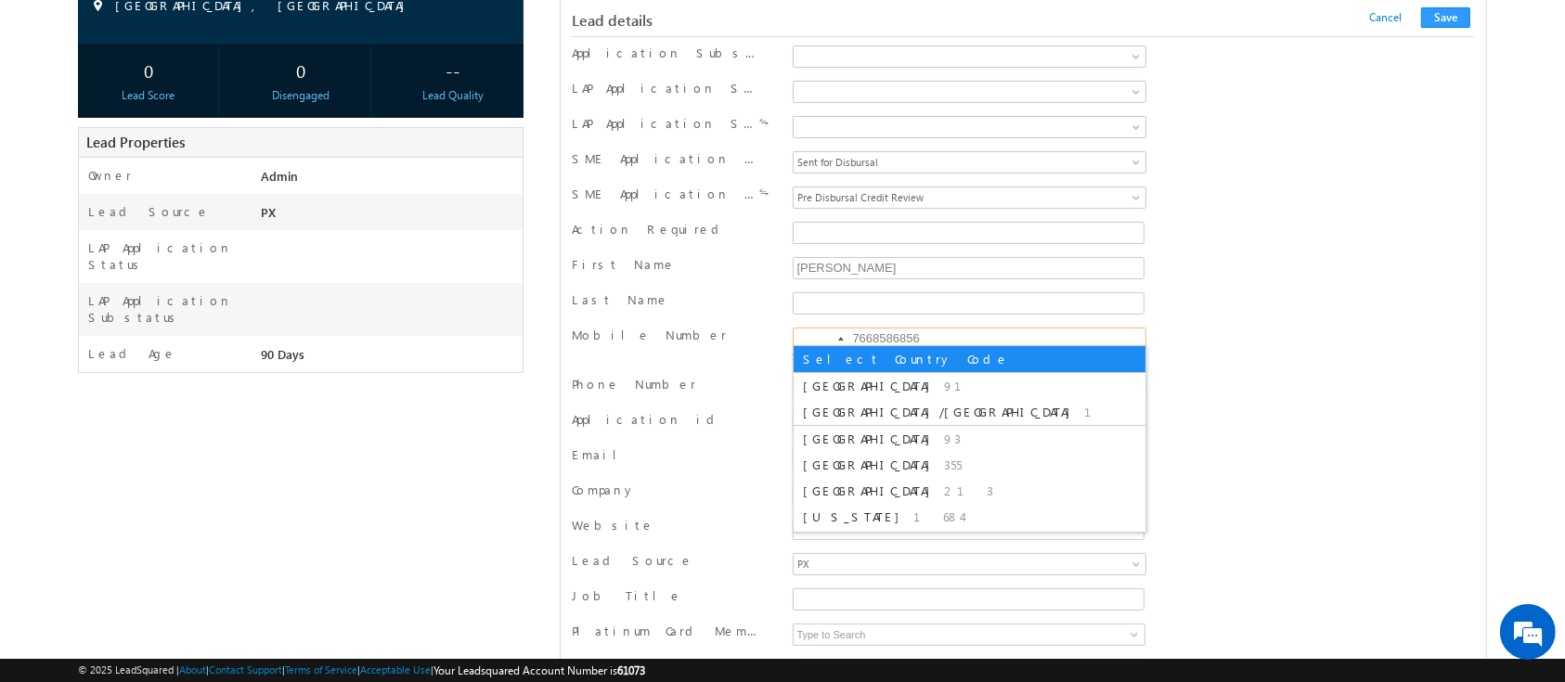
scroll to position [287, 0]
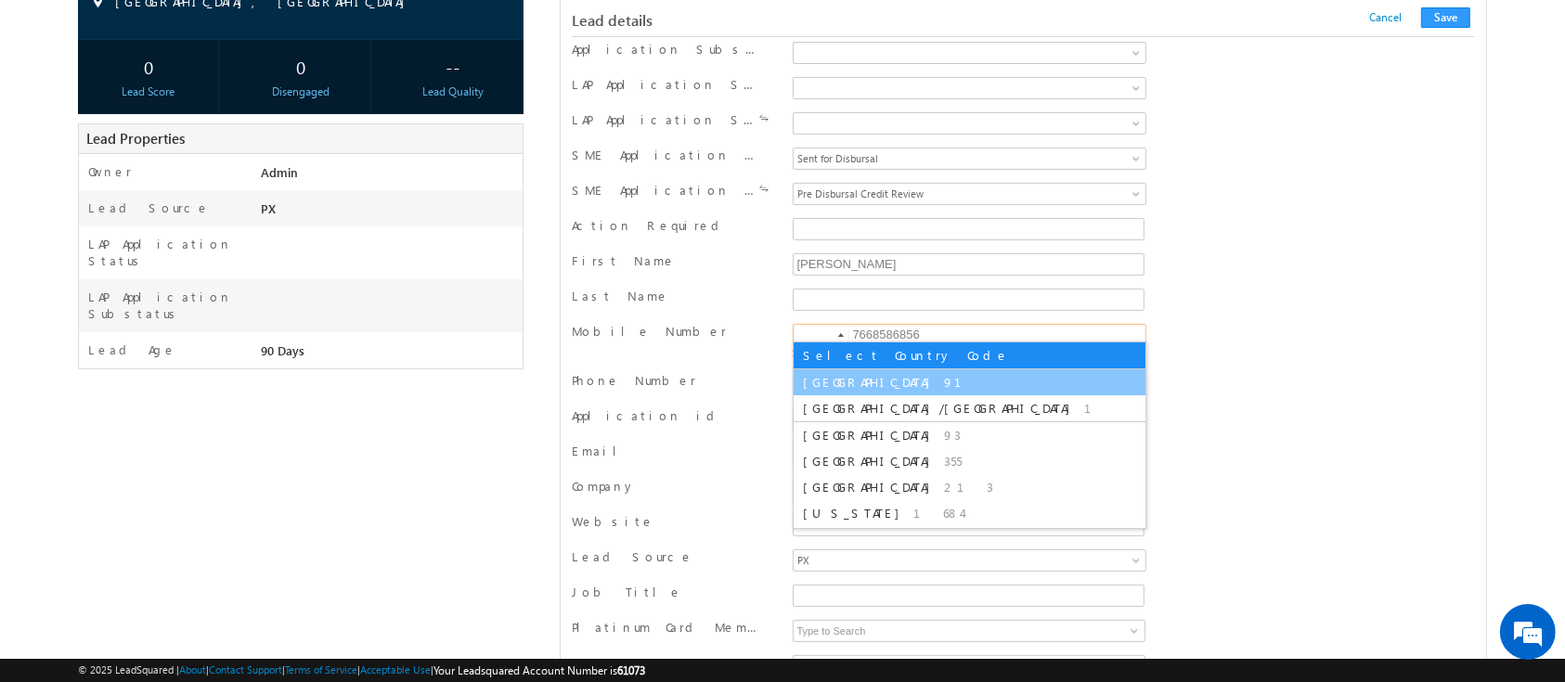
click at [888, 373] on li "India 91" at bounding box center [970, 382] width 352 height 26
type input "+91"
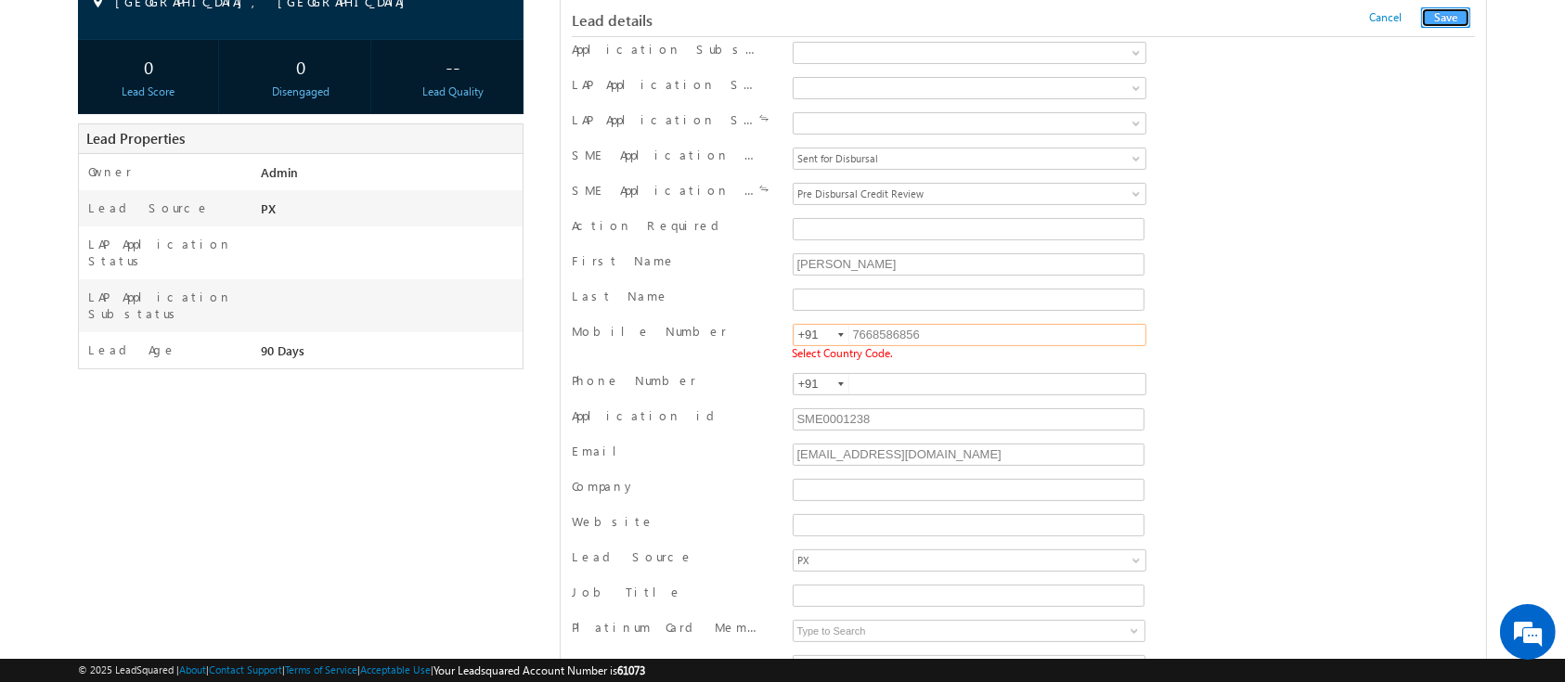
click at [1444, 20] on button "Save" at bounding box center [1445, 17] width 49 height 20
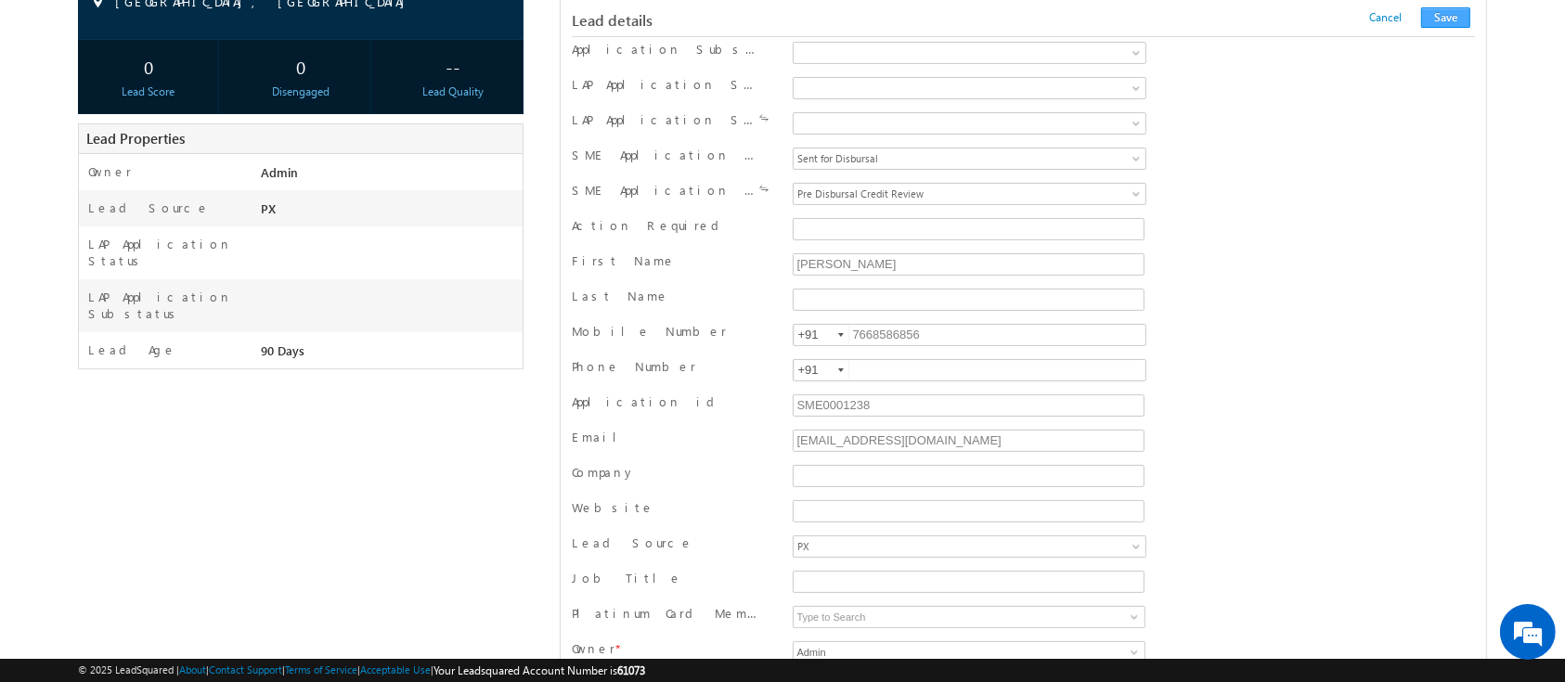
scroll to position [1813, 0]
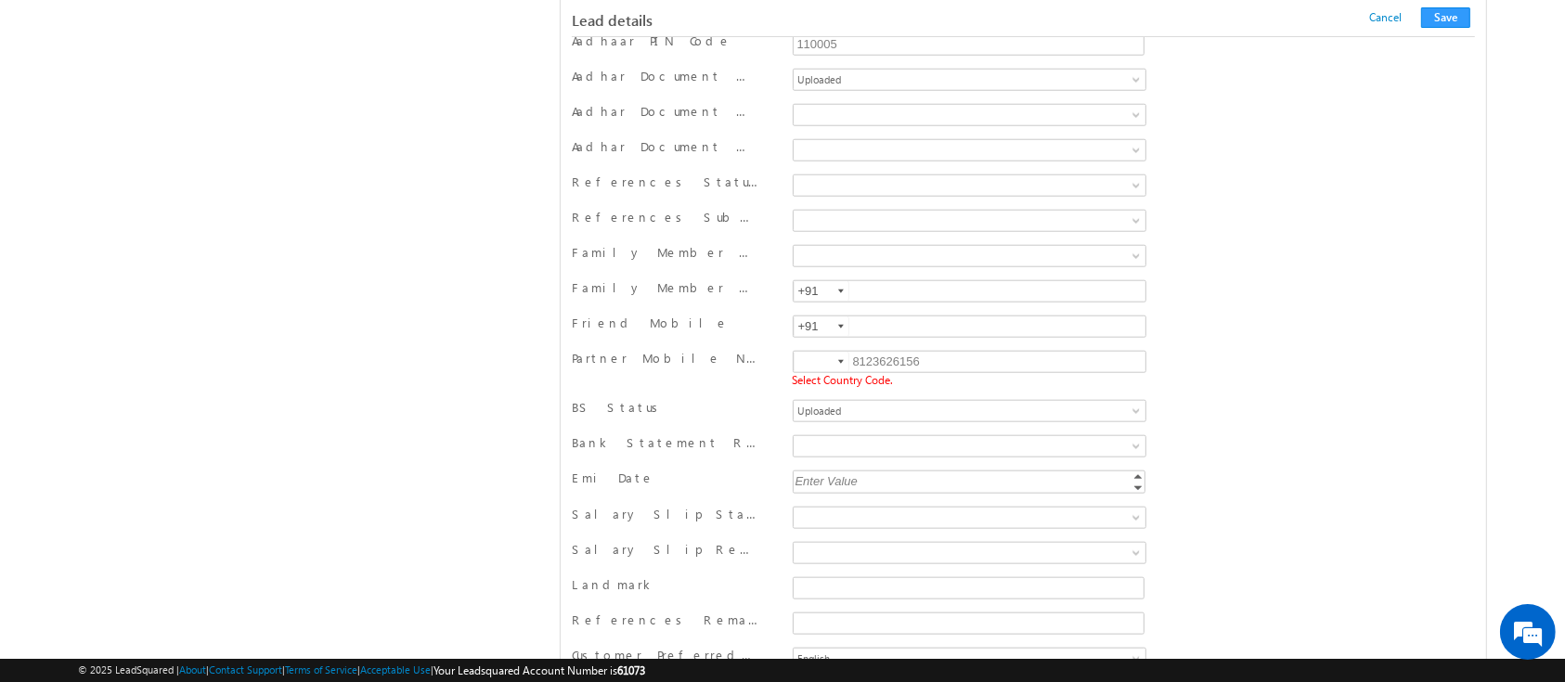
click at [838, 360] on div at bounding box center [841, 362] width 6 height 4
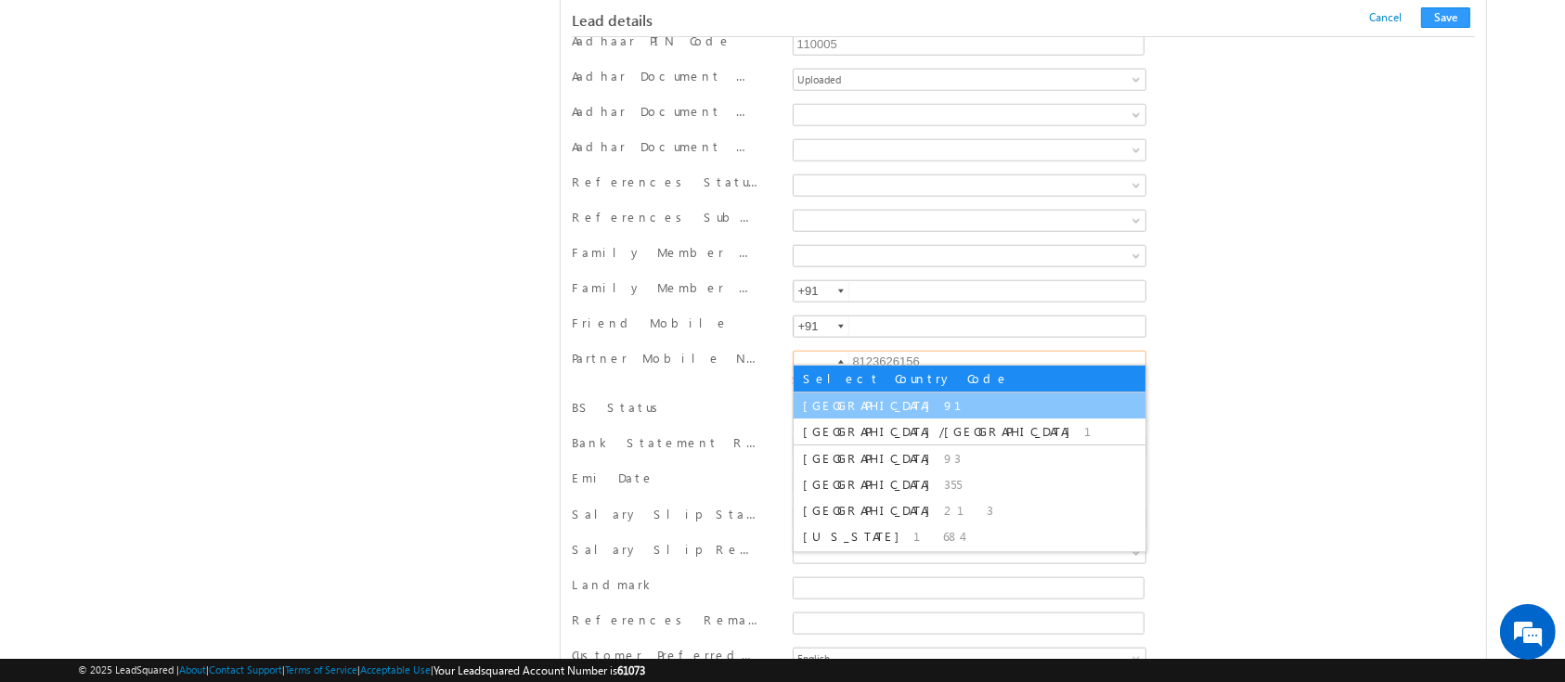
click at [944, 404] on span "91" at bounding box center [964, 405] width 40 height 16
type input "+91"
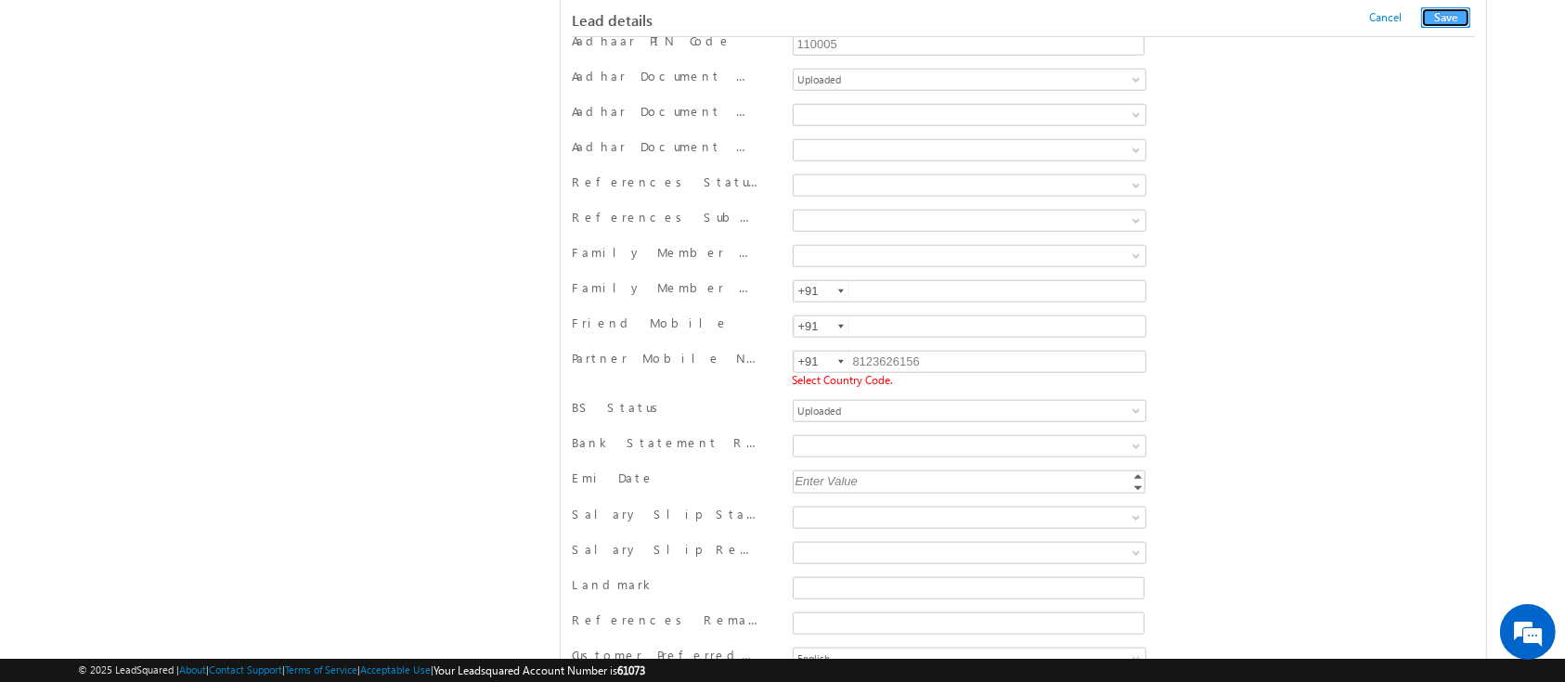
click at [1445, 19] on button "Save" at bounding box center [1445, 17] width 49 height 20
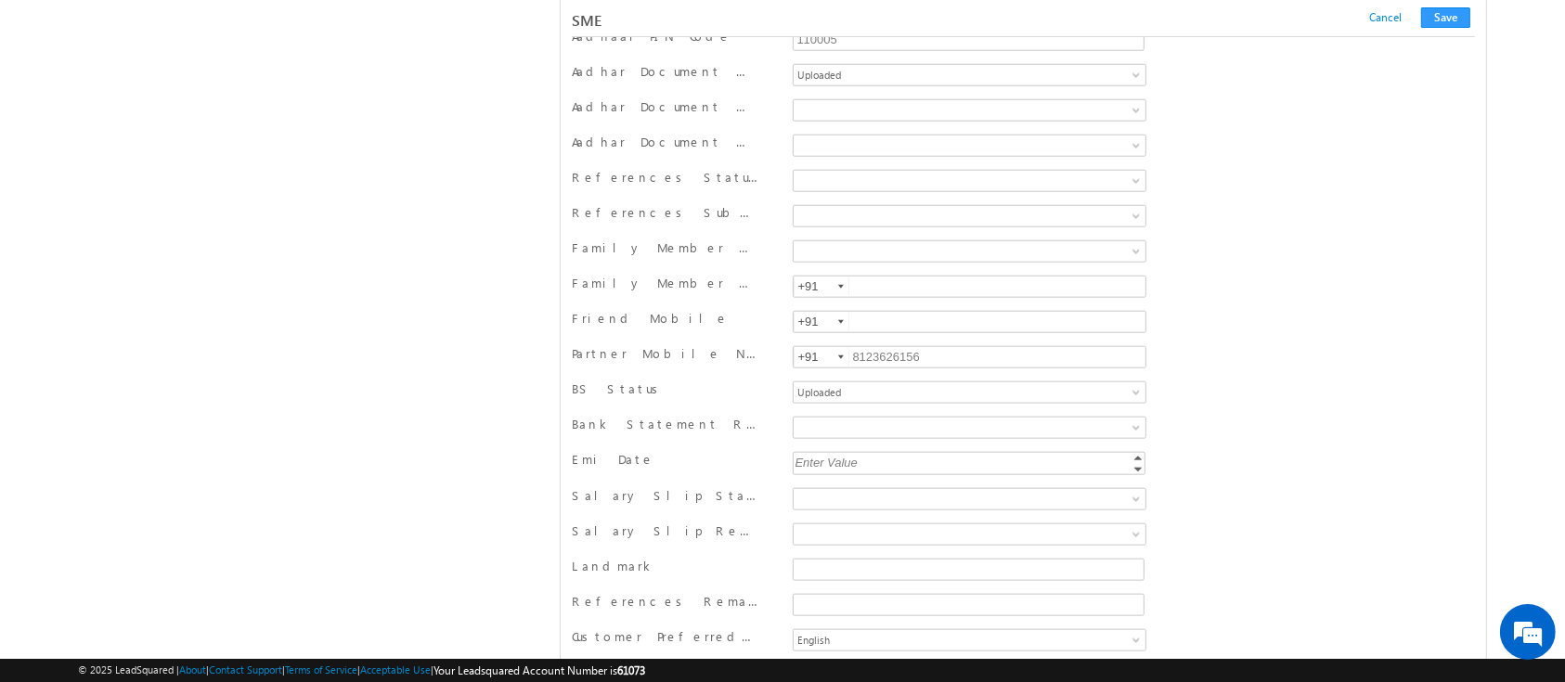
scroll to position [22200, 0]
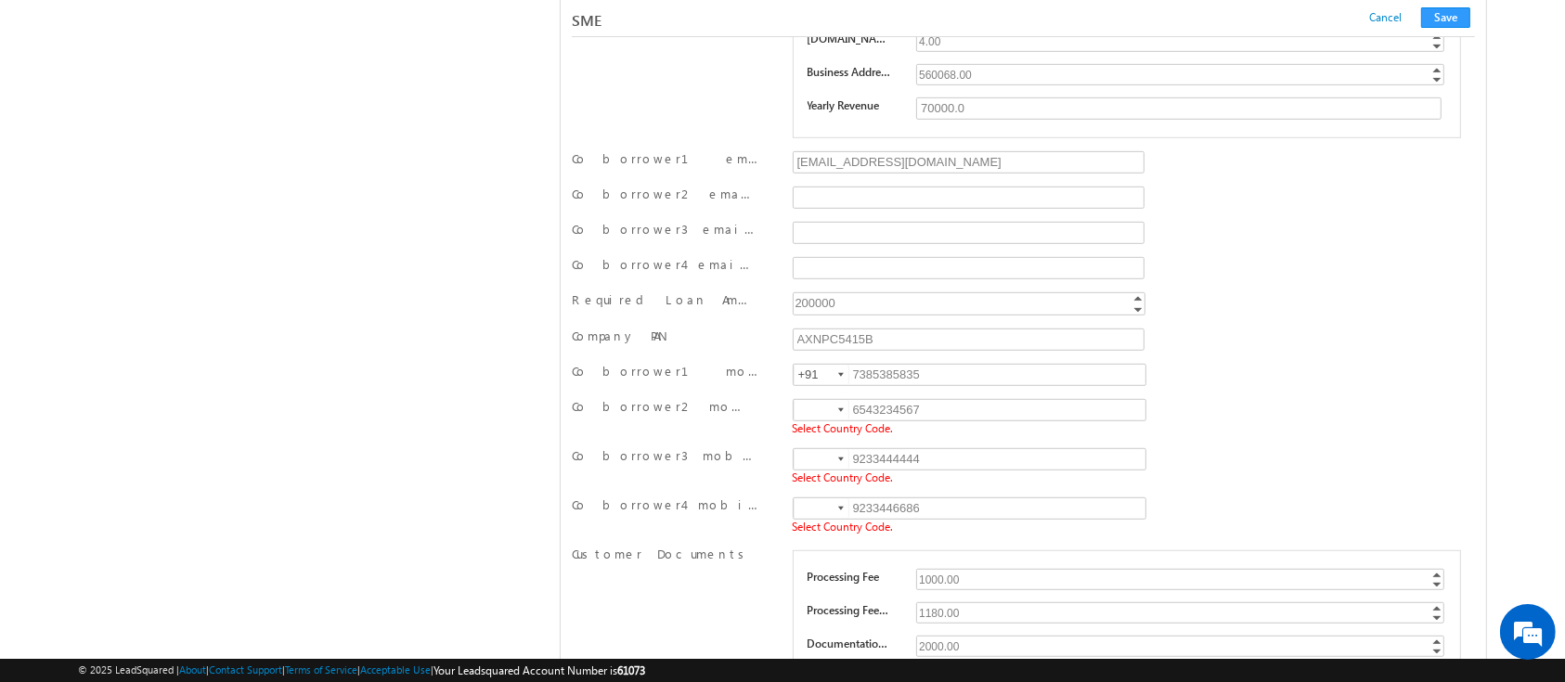
click at [841, 408] on div at bounding box center [841, 410] width 6 height 4
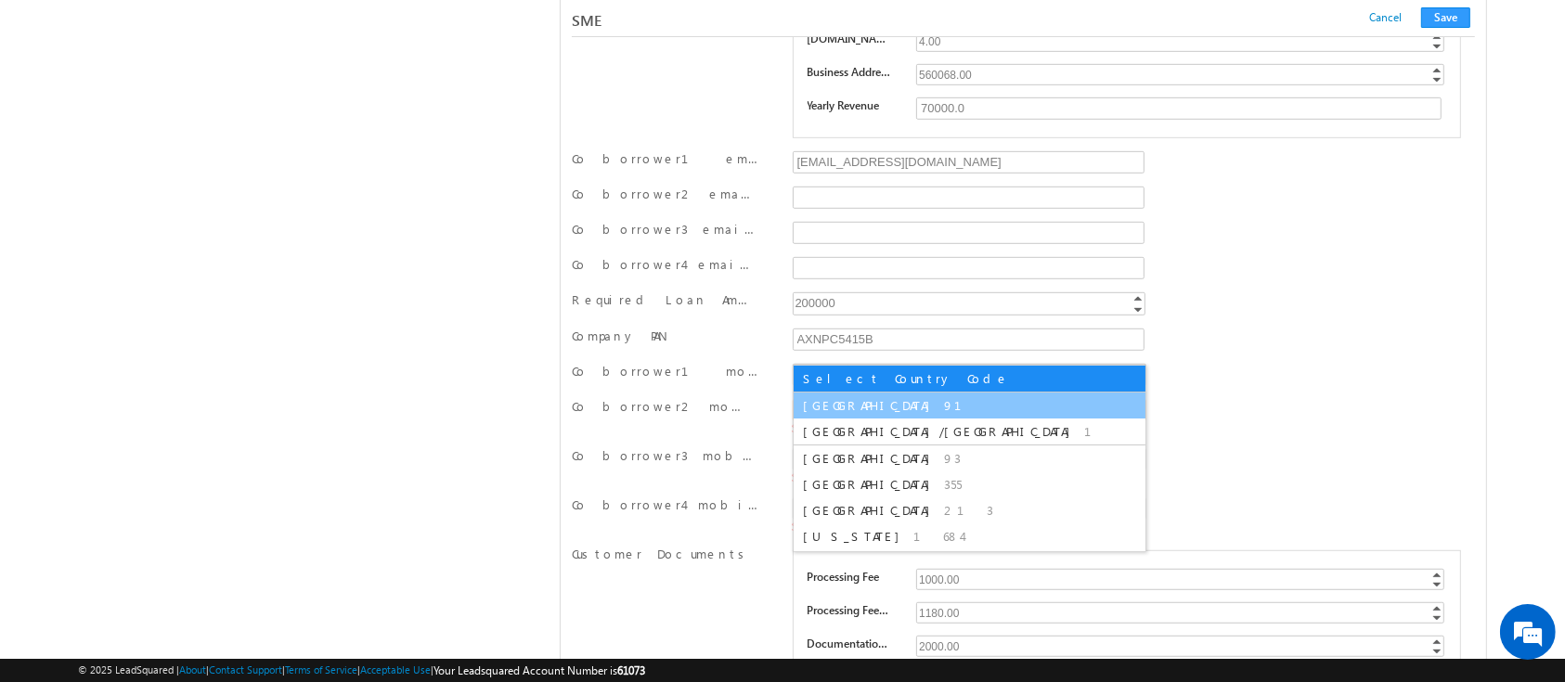
click at [833, 393] on li "India 91" at bounding box center [970, 406] width 352 height 26
type input "+91"
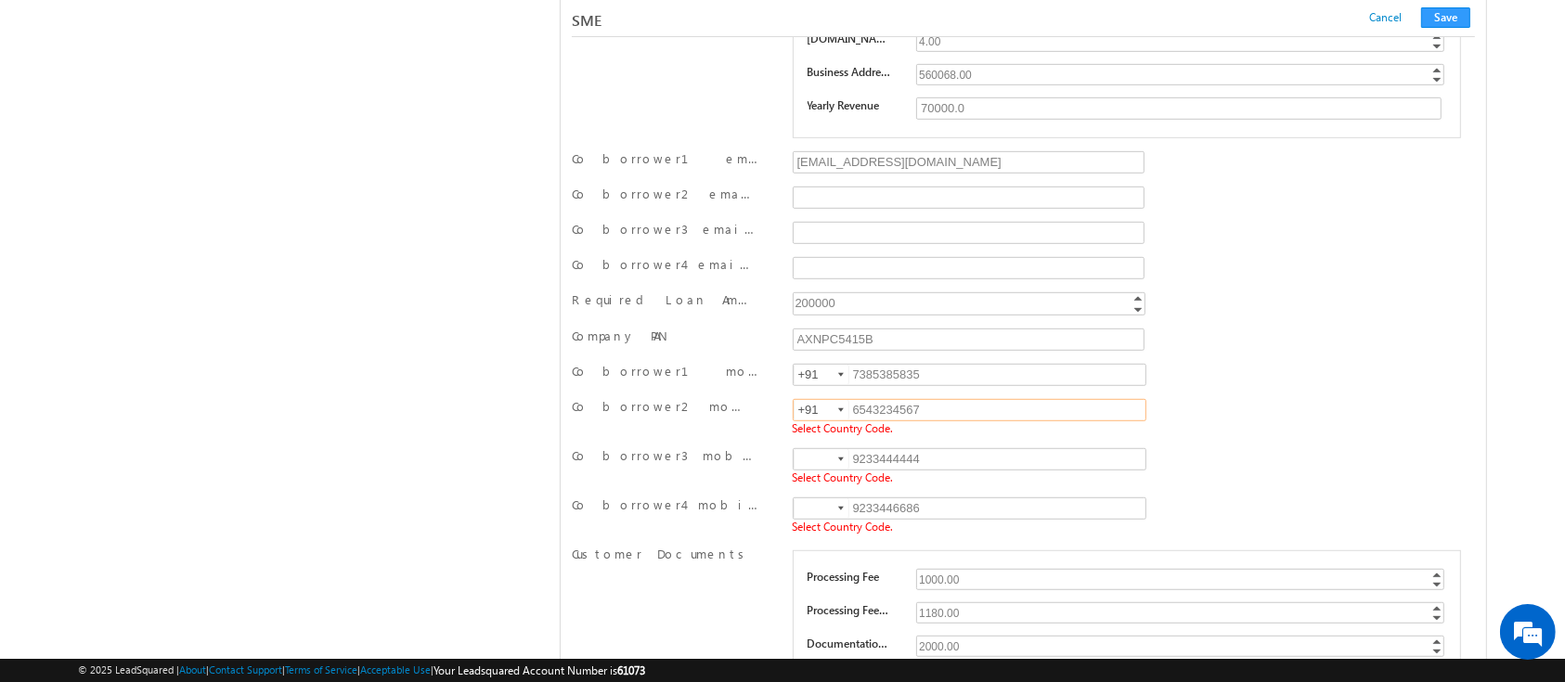
click at [840, 458] on div at bounding box center [841, 460] width 6 height 4
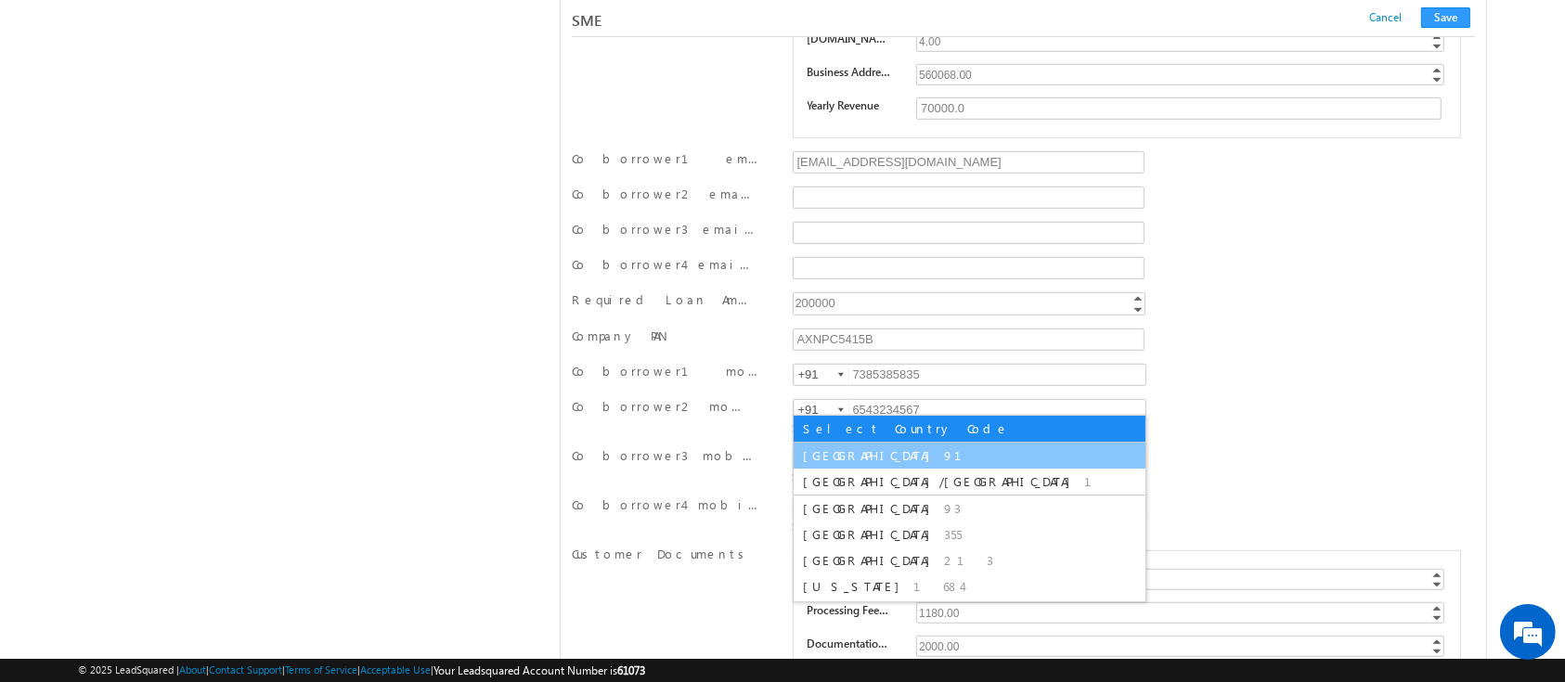
click at [825, 449] on span "[GEOGRAPHIC_DATA]" at bounding box center [871, 455] width 136 height 16
type input "+91"
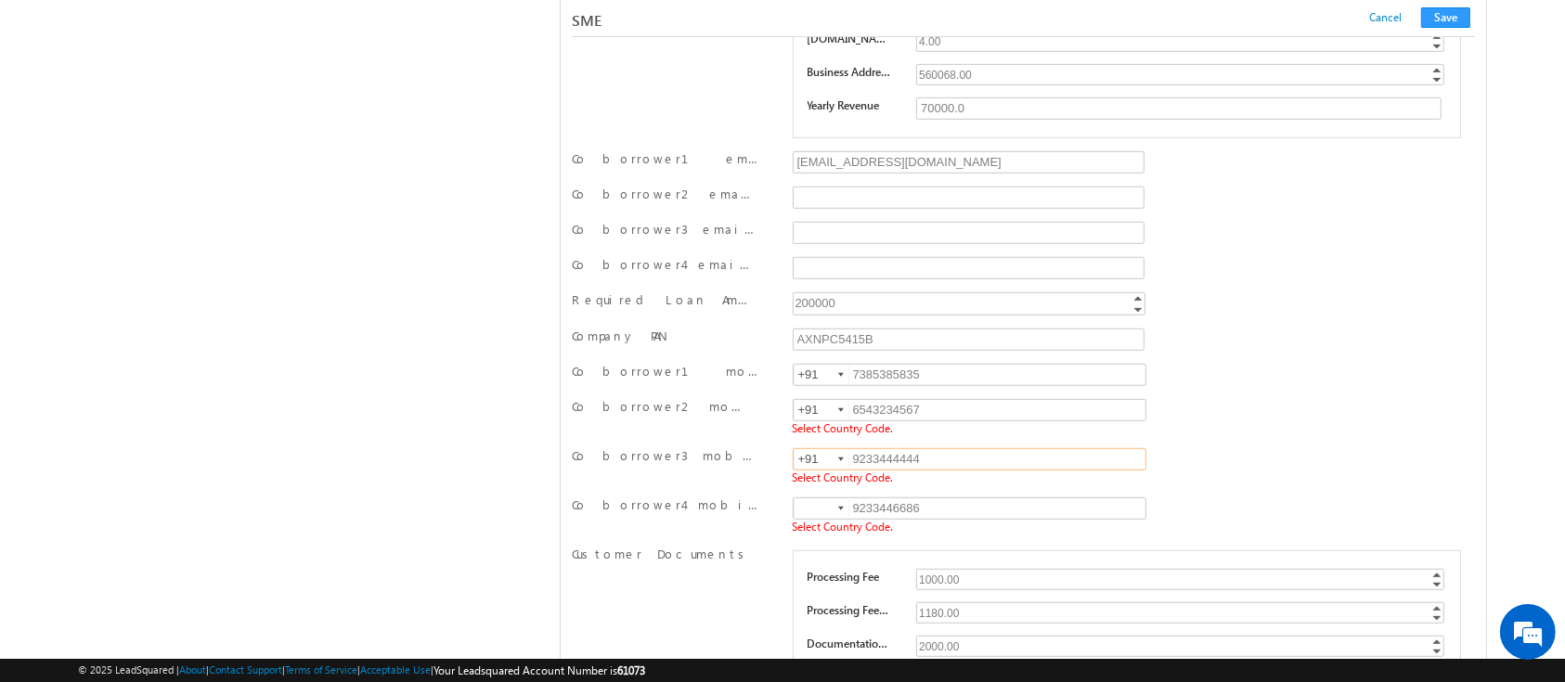
click at [842, 507] on div at bounding box center [841, 509] width 6 height 4
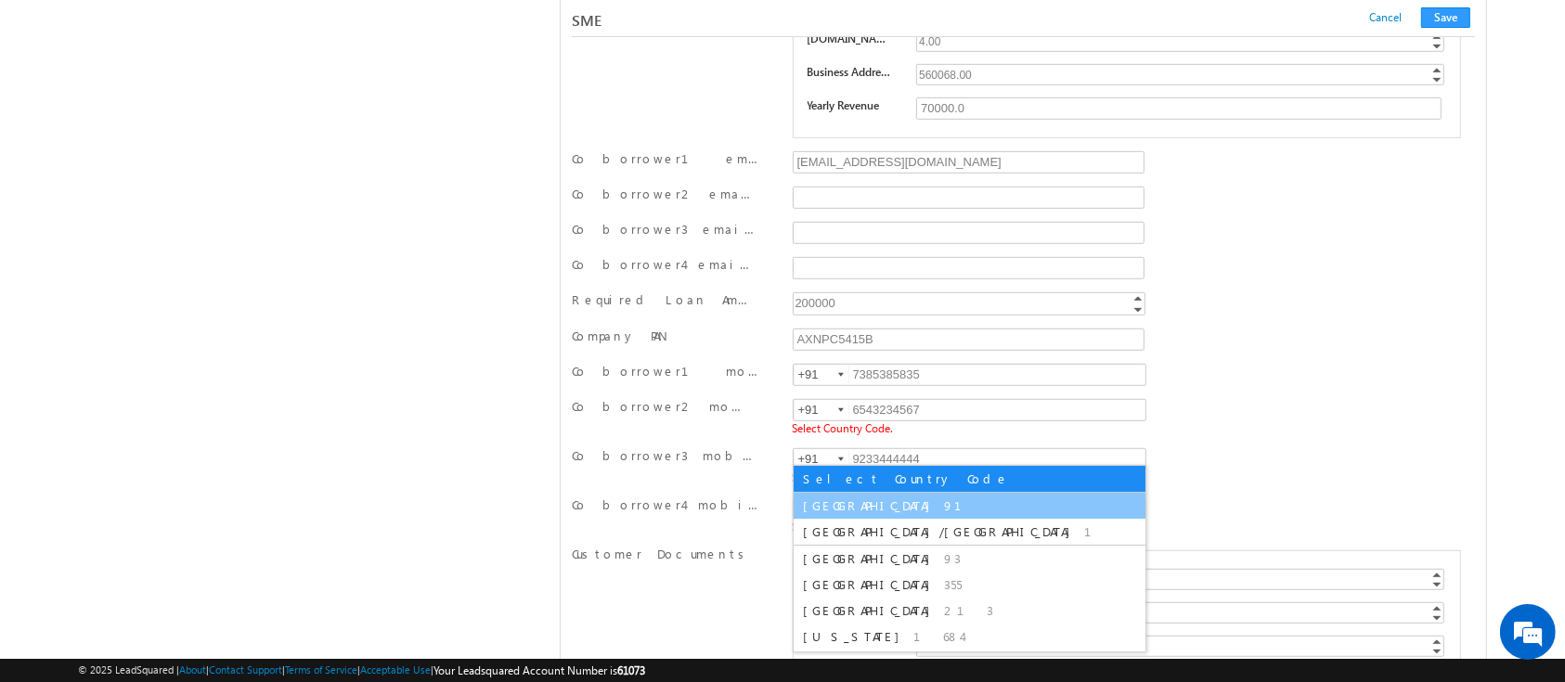
click at [836, 494] on li "India 91" at bounding box center [970, 506] width 352 height 26
type input "+91"
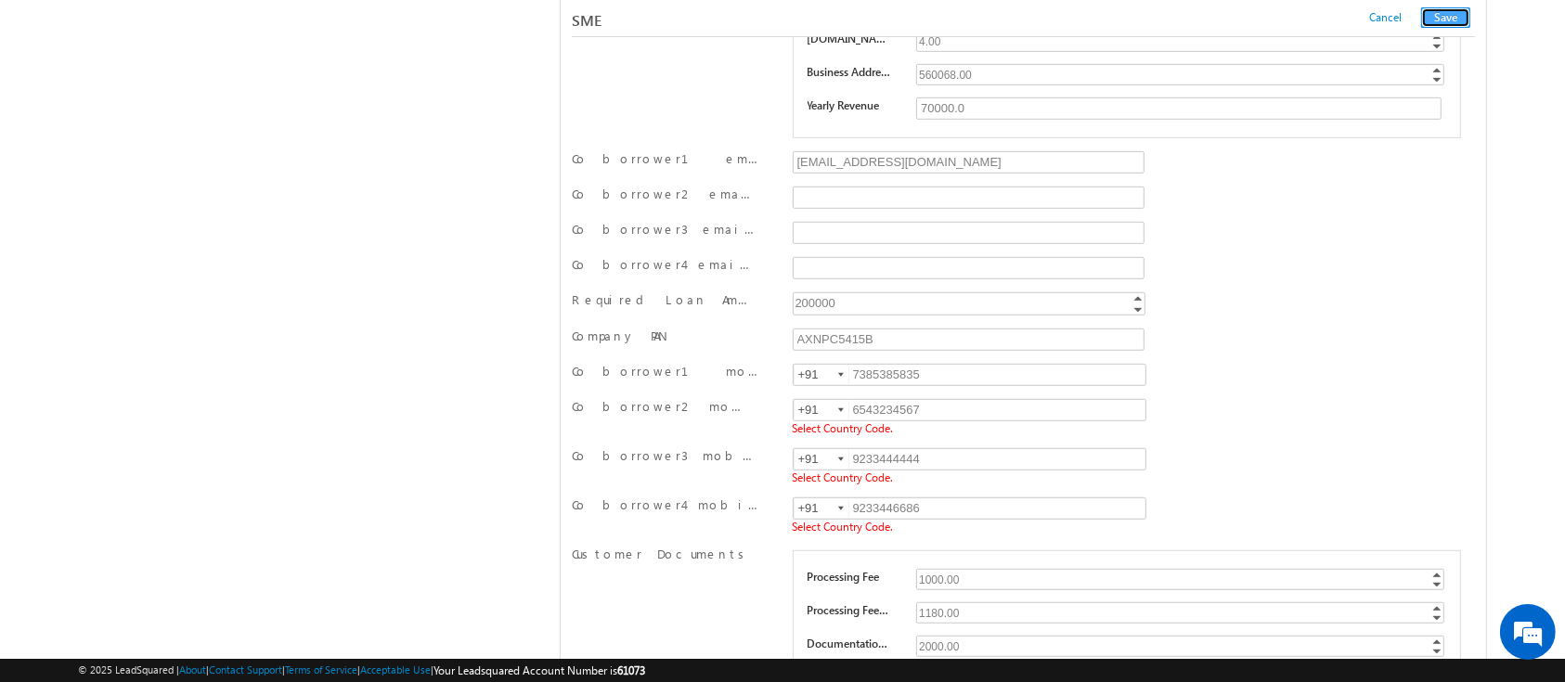
click at [1432, 21] on button "Save" at bounding box center [1445, 17] width 49 height 20
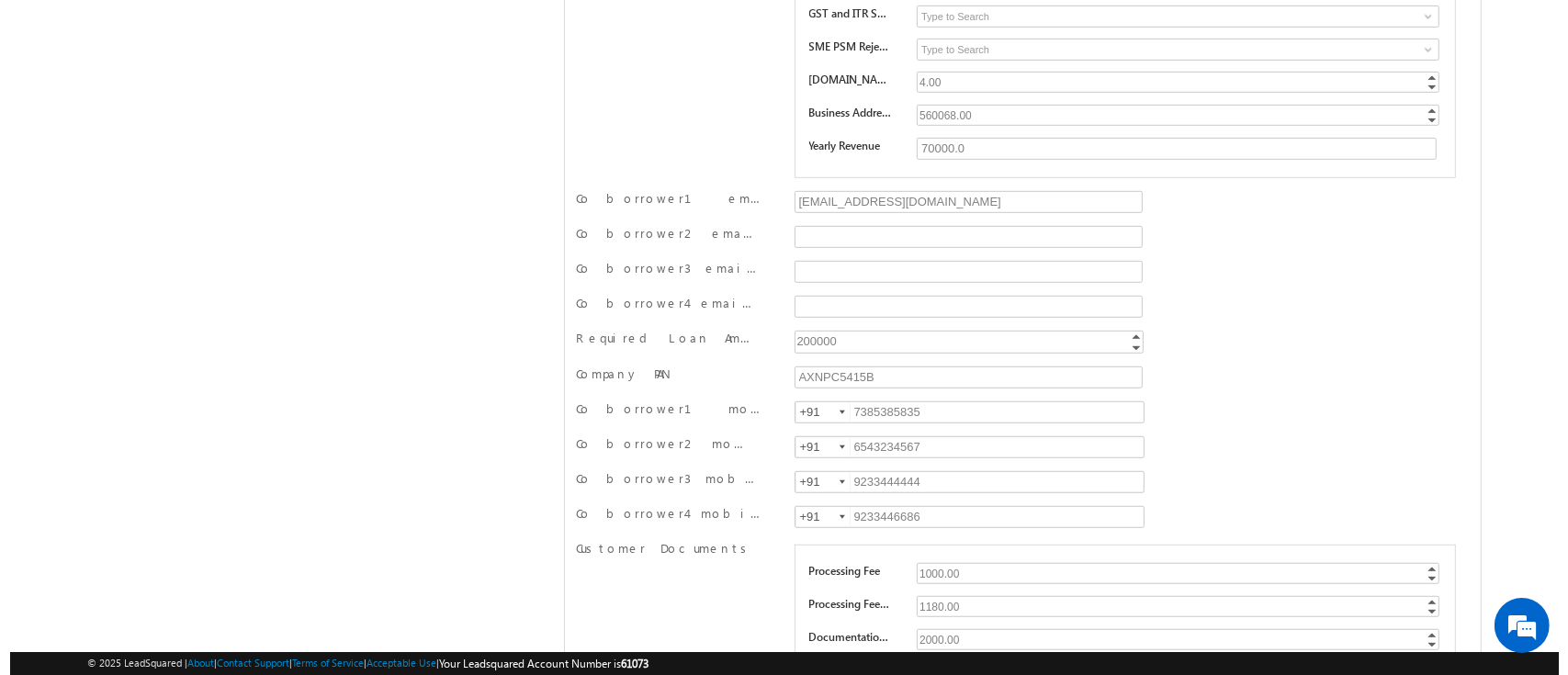
scroll to position [0, 0]
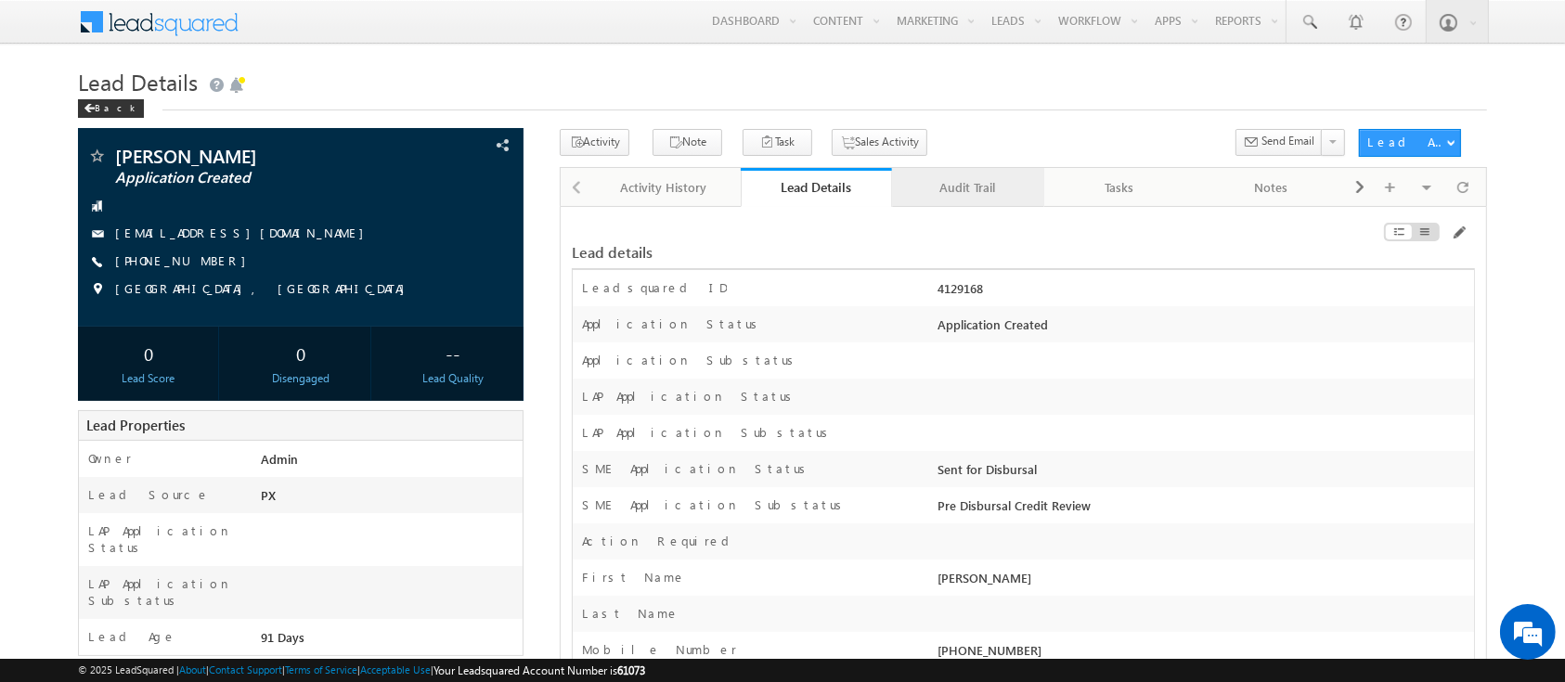
click at [965, 198] on div "Audit Trail" at bounding box center [967, 187] width 121 height 22
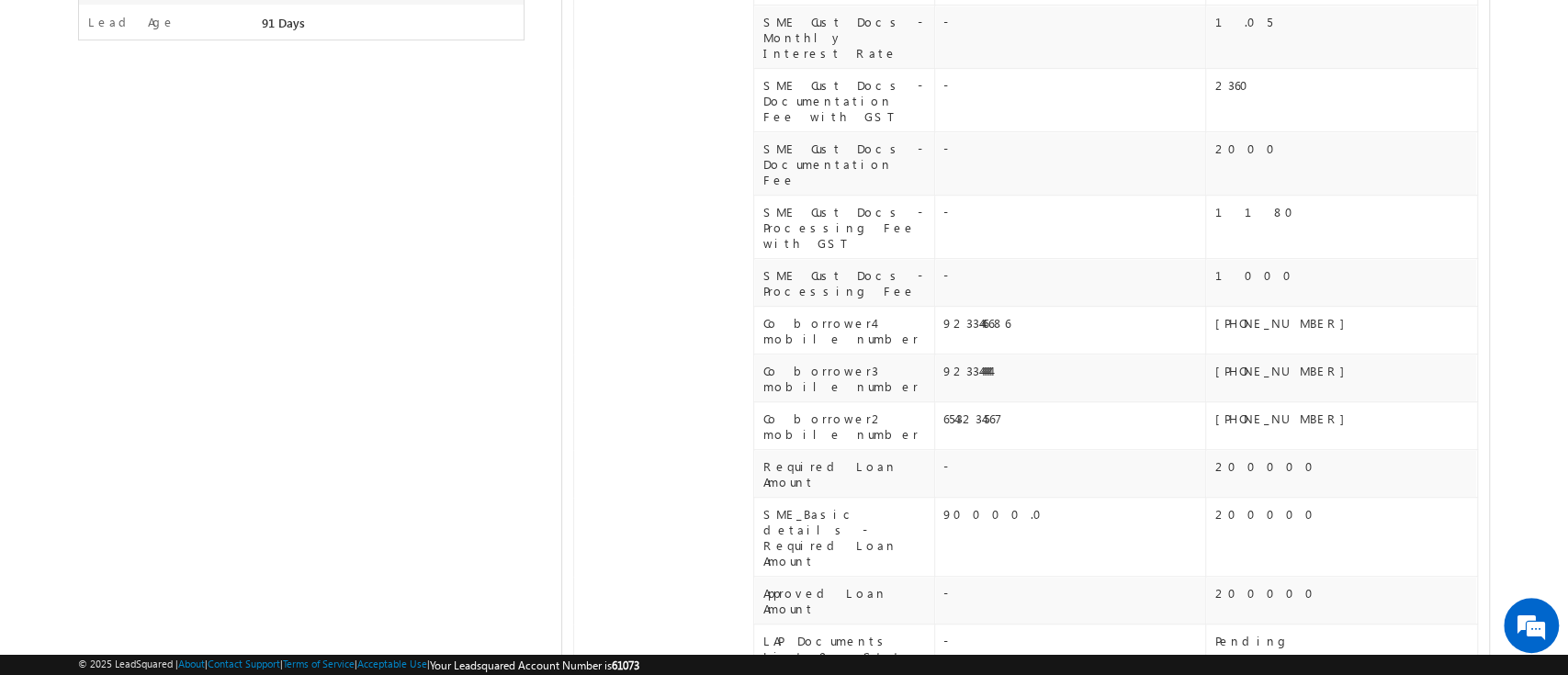
scroll to position [729, 0]
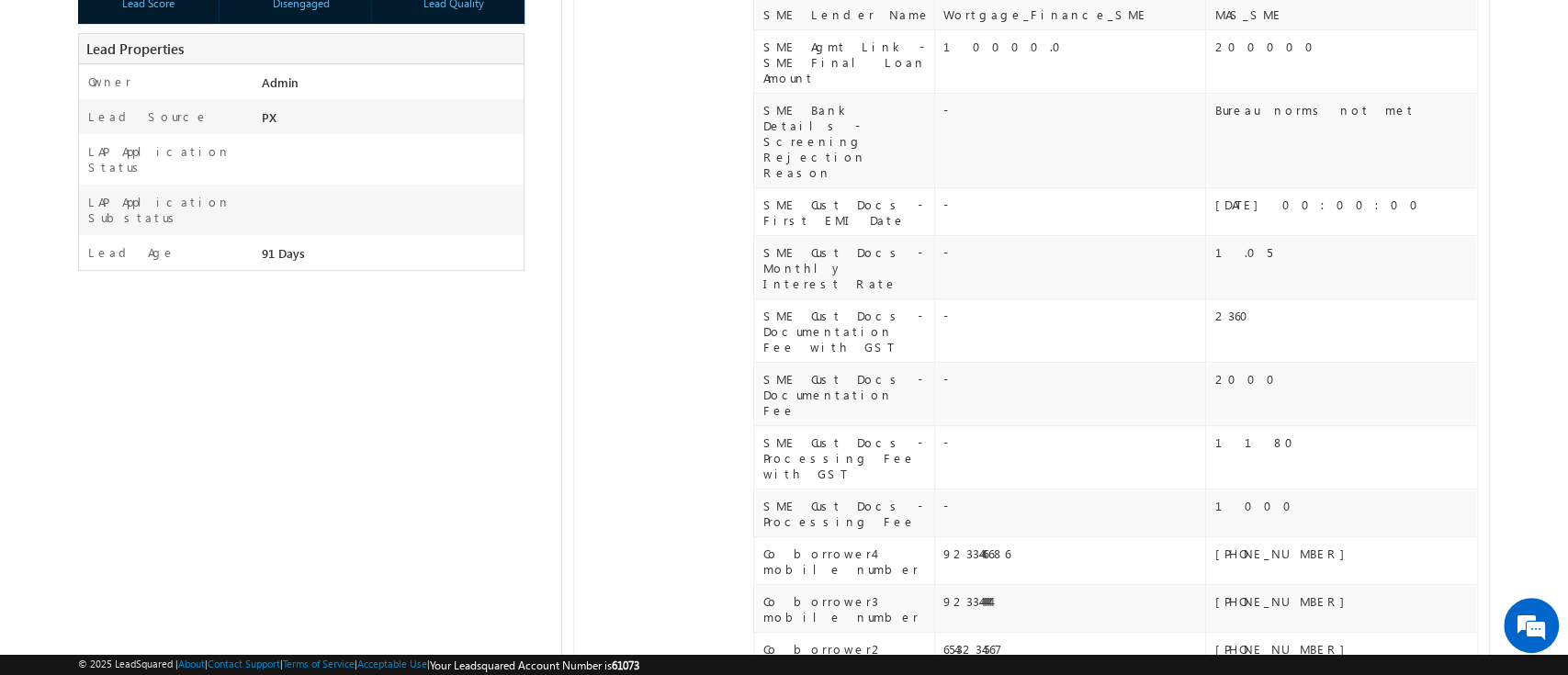
scroll to position [0, 0]
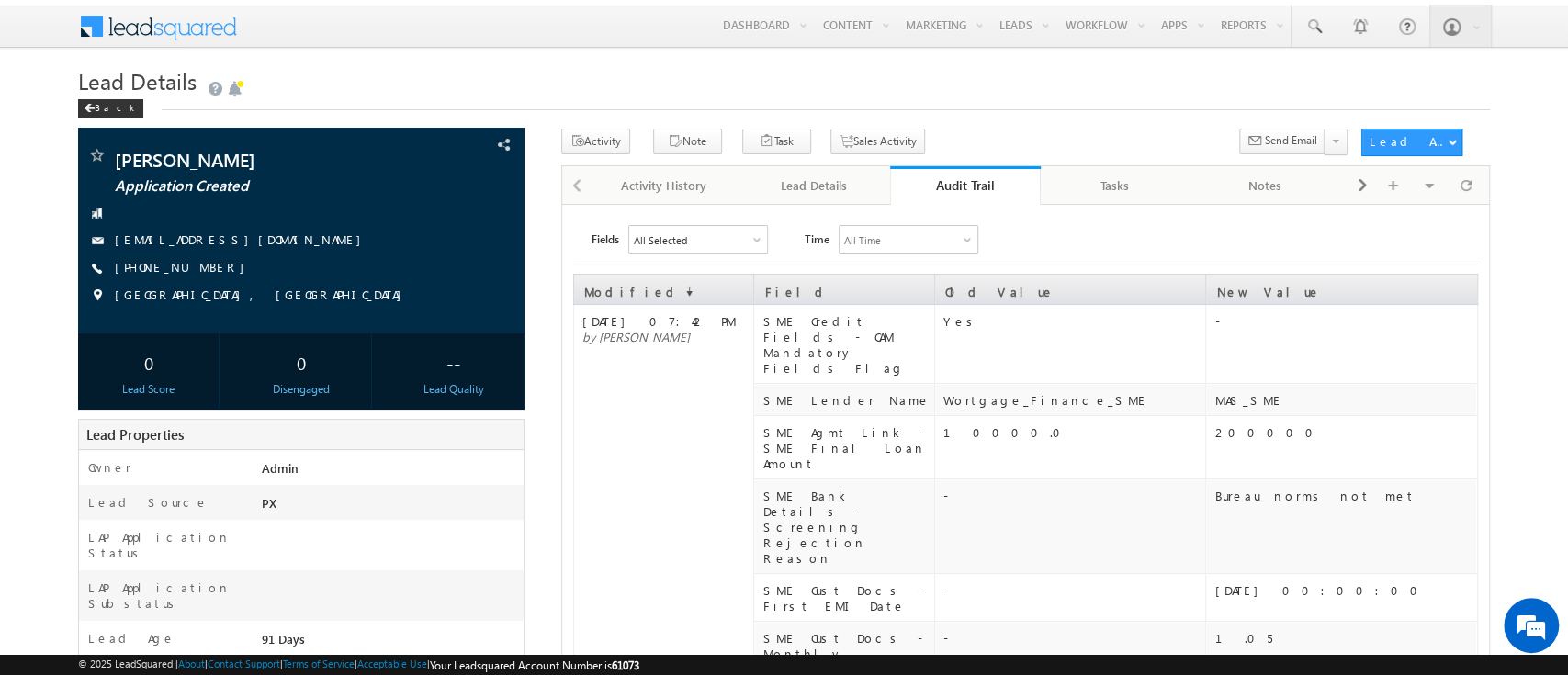
click at [938, 189] on div "Audit Trail" at bounding box center [965, 185] width 123 height 18
click at [983, 189] on div "Audit Trail" at bounding box center [965, 185] width 123 height 18
click at [975, 187] on div "Audit Trail" at bounding box center [965, 185] width 123 height 18
click at [971, 187] on div "Audit Trail" at bounding box center [965, 185] width 123 height 18
click at [797, 191] on div "Lead Details" at bounding box center [814, 185] width 120 height 22
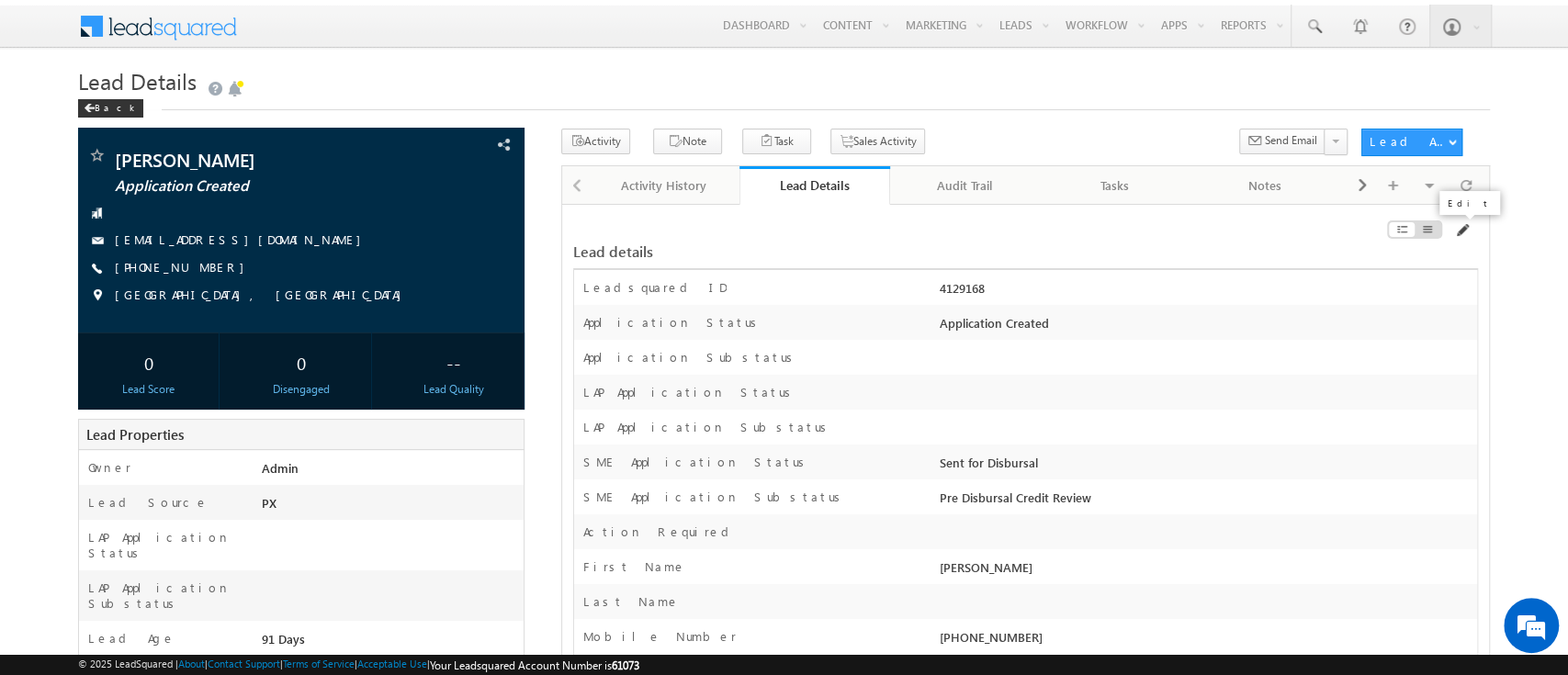
click at [1464, 237] on span at bounding box center [1461, 231] width 15 height 15
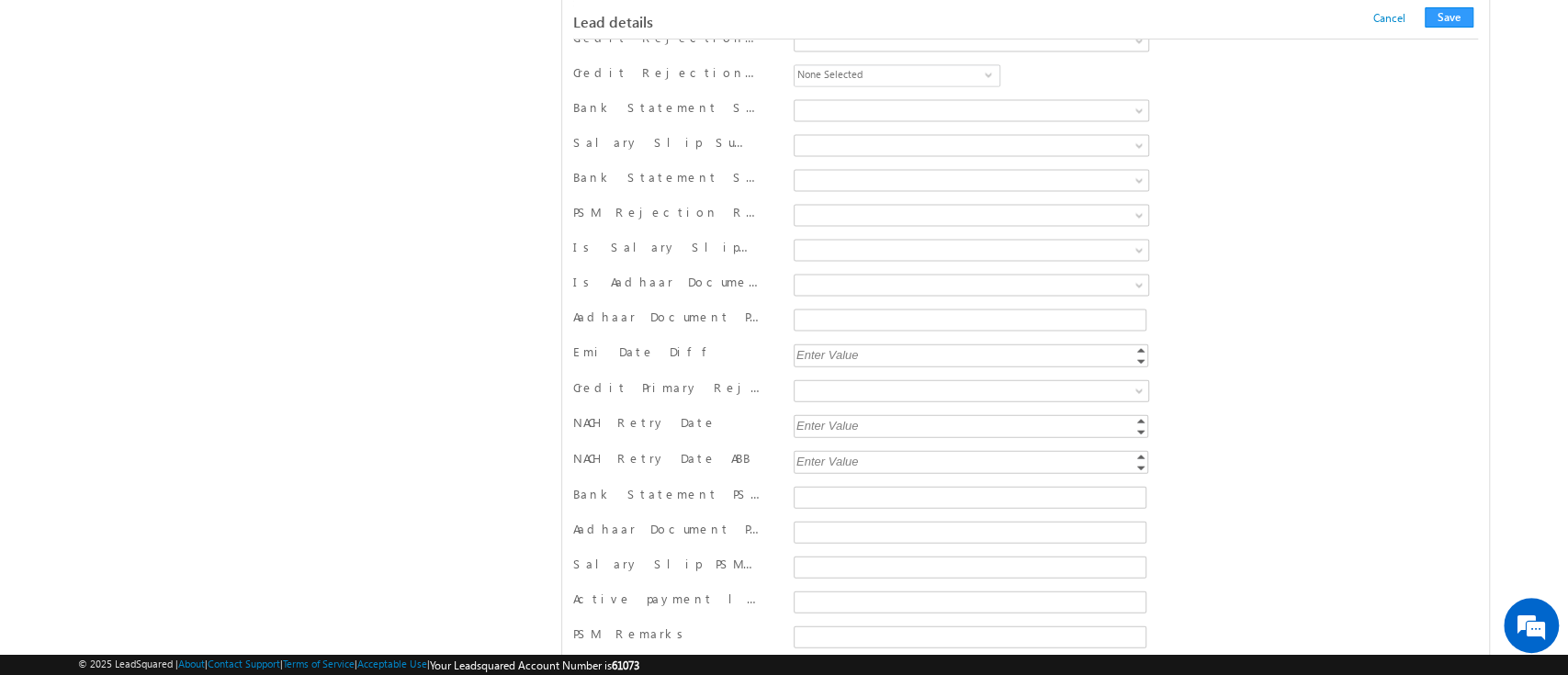
scroll to position [1905, 0]
click at [875, 341] on div "Enter Value" at bounding box center [972, 350] width 357 height 21
type input "10"
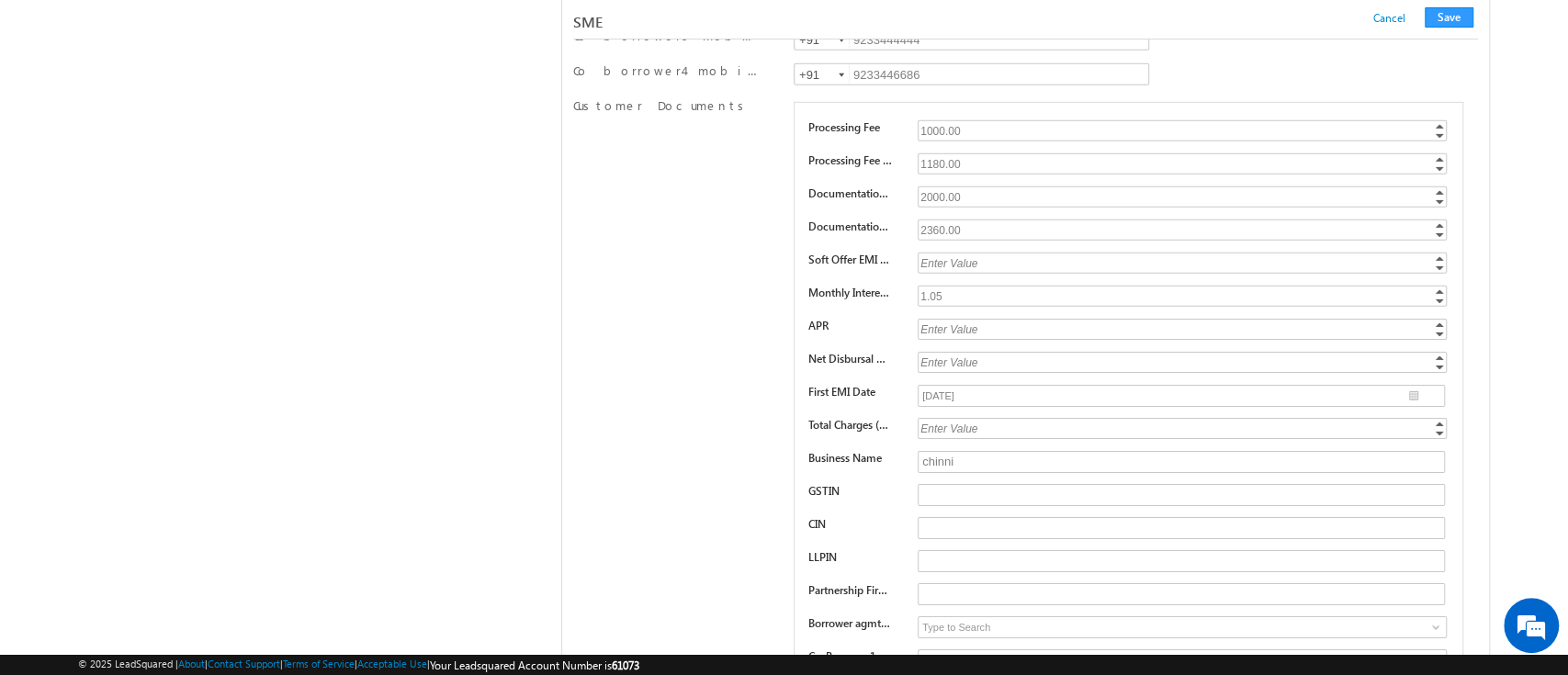
scroll to position [26121, 0]
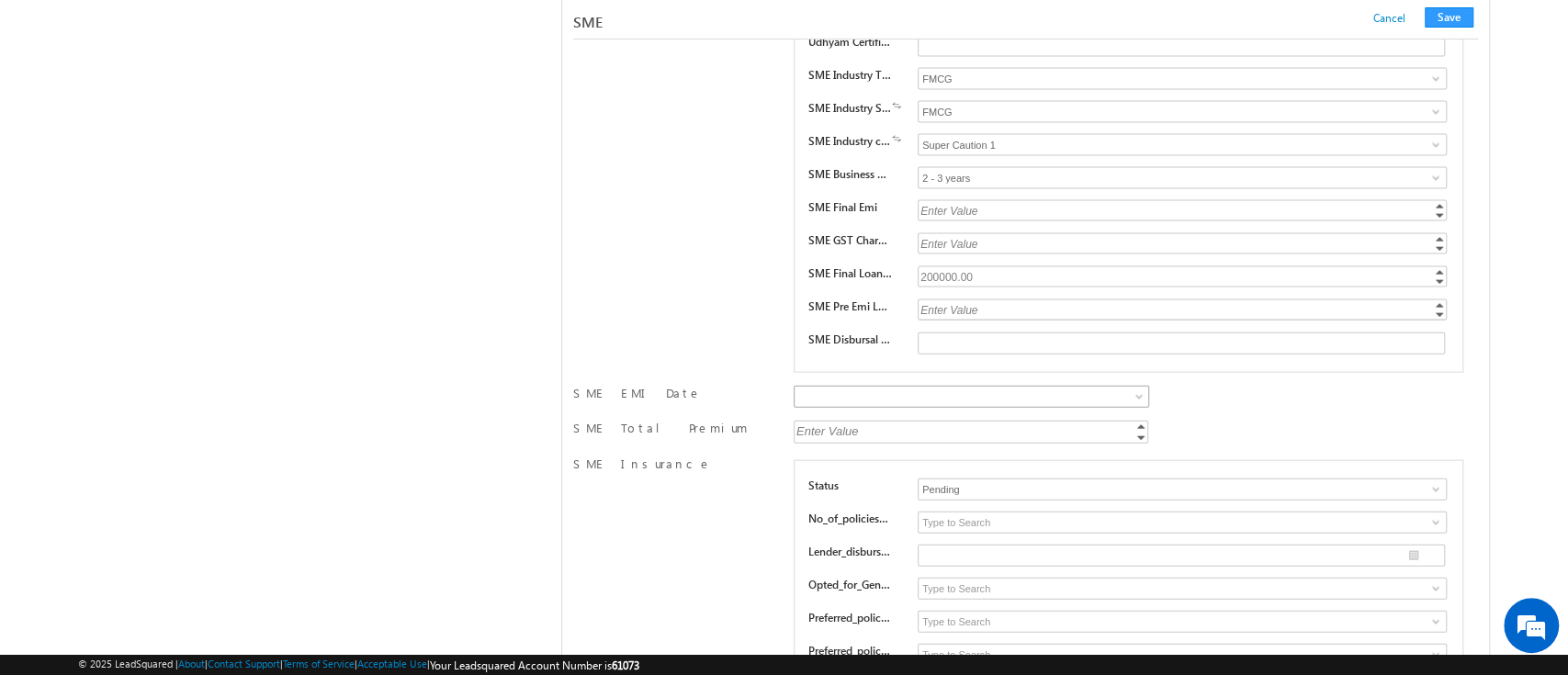
click at [1134, 393] on span at bounding box center [1140, 400] width 15 height 15
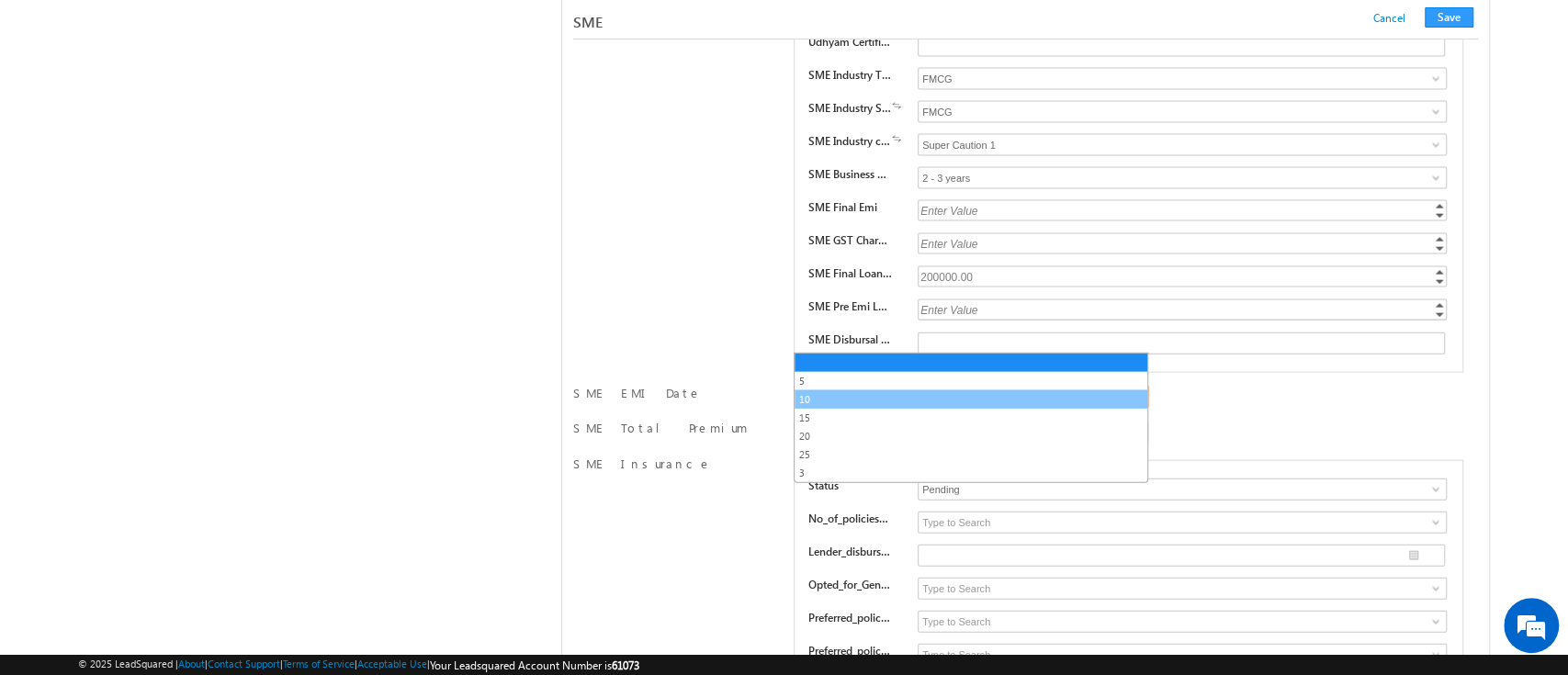
click at [1010, 400] on link "10" at bounding box center [971, 399] width 352 height 17
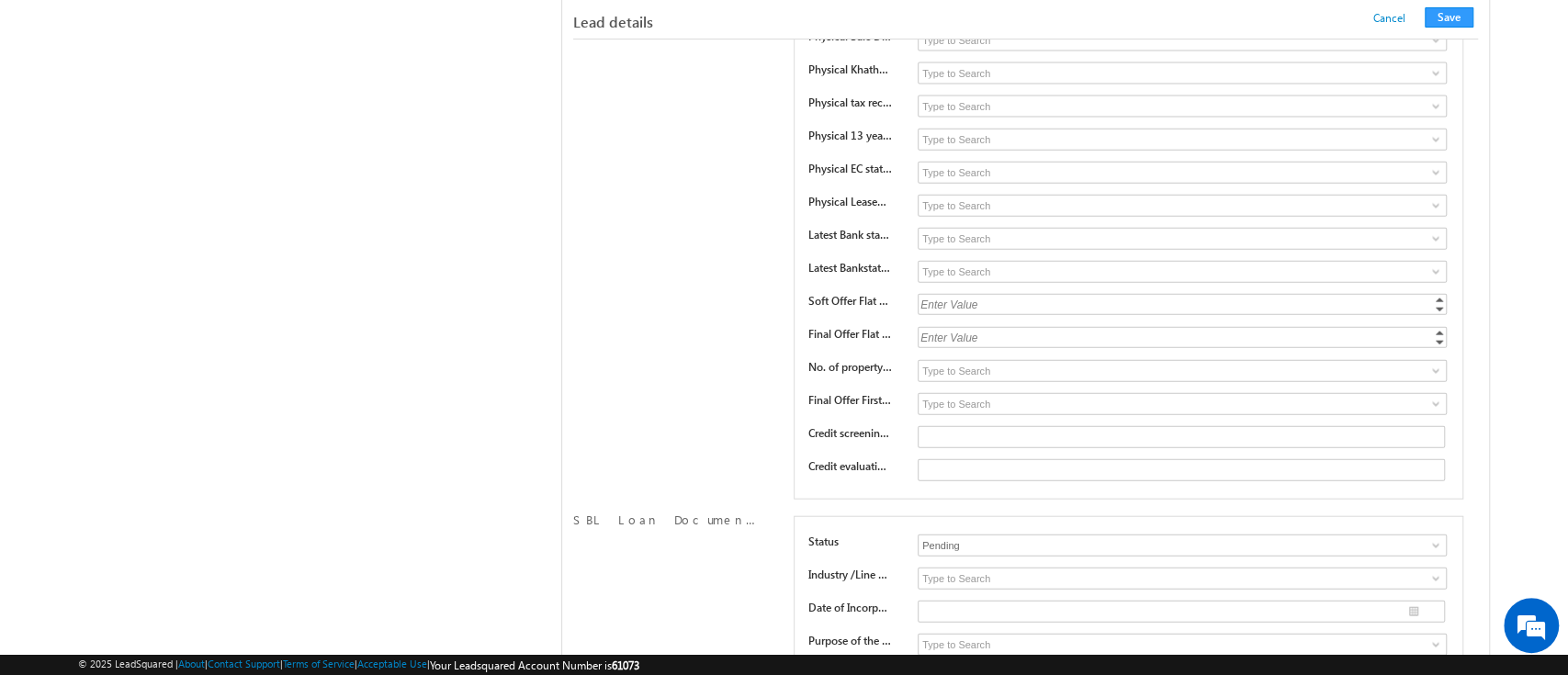
scroll to position [1903, 0]
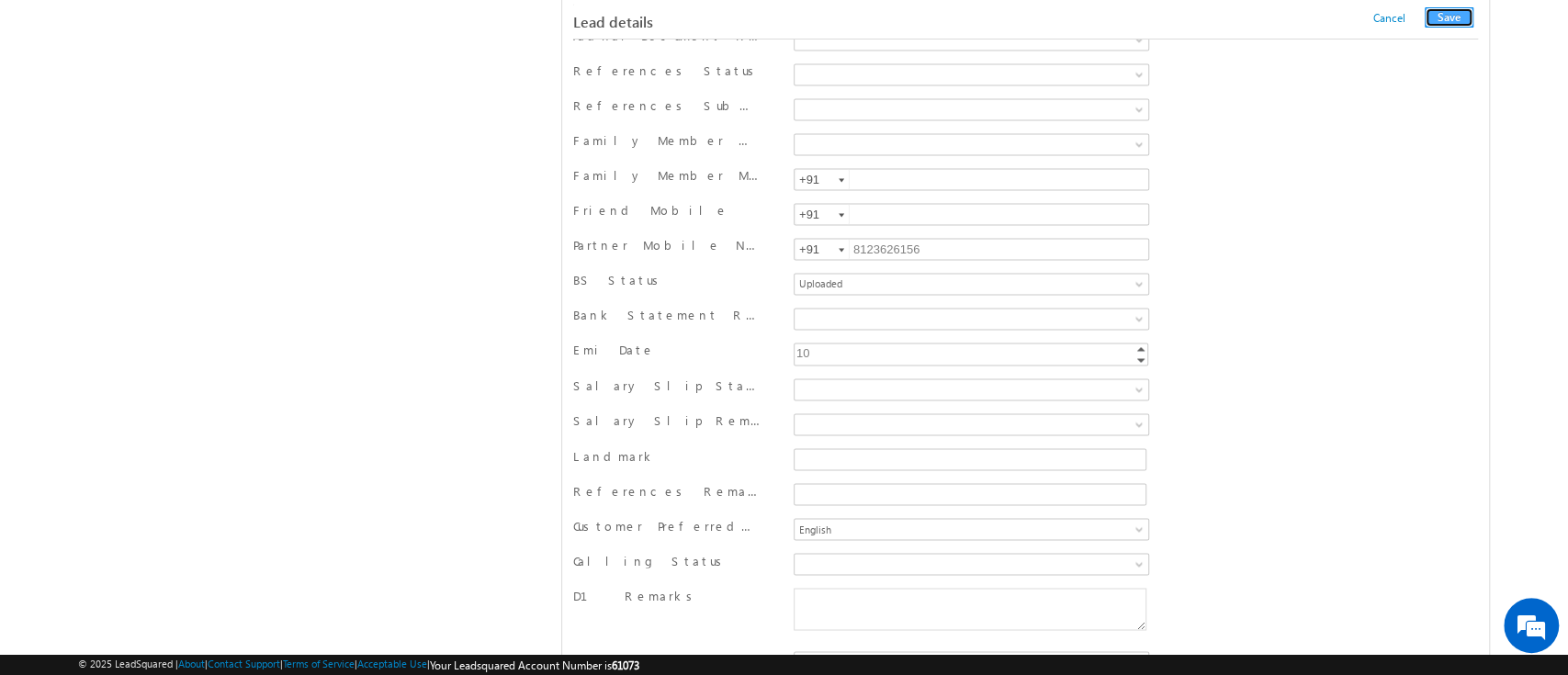
click at [1463, 14] on button "Save" at bounding box center [1448, 17] width 49 height 20
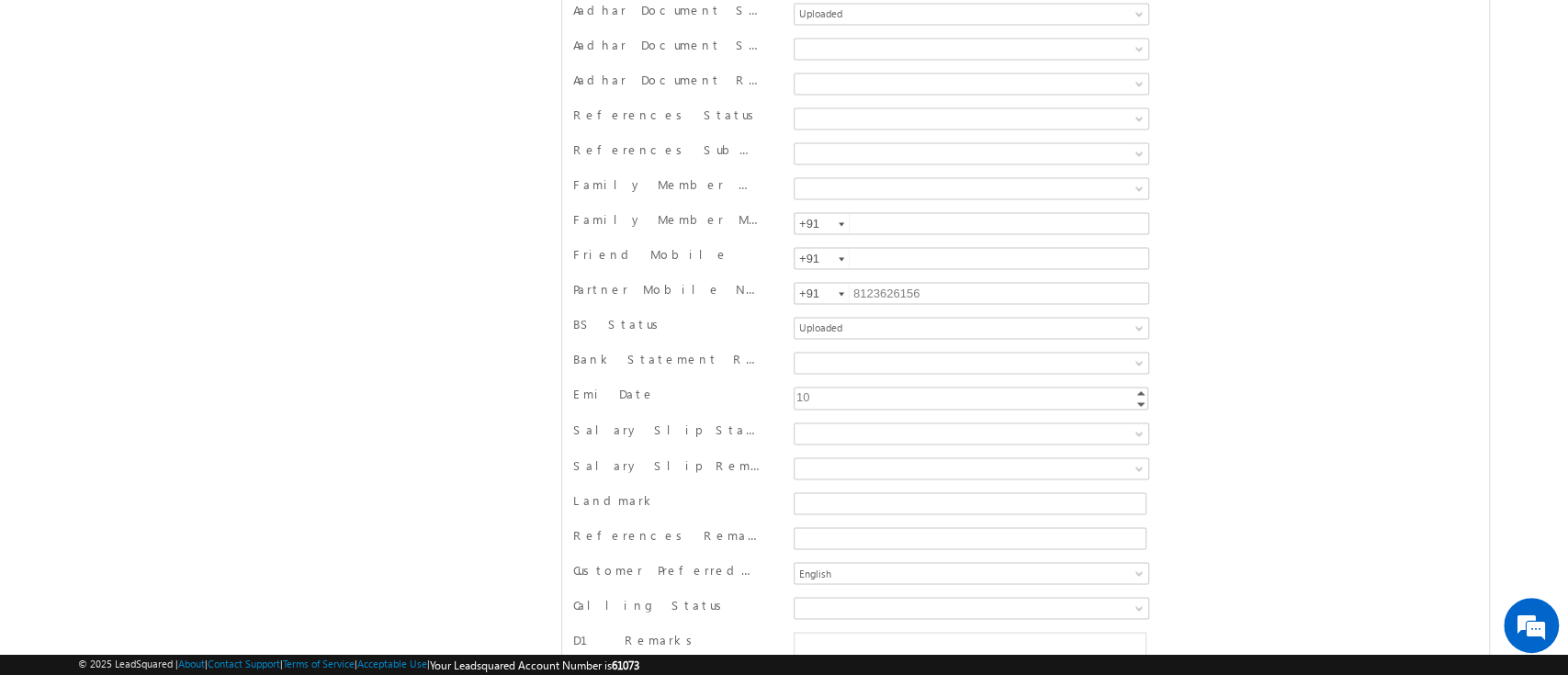
scroll to position [0, 0]
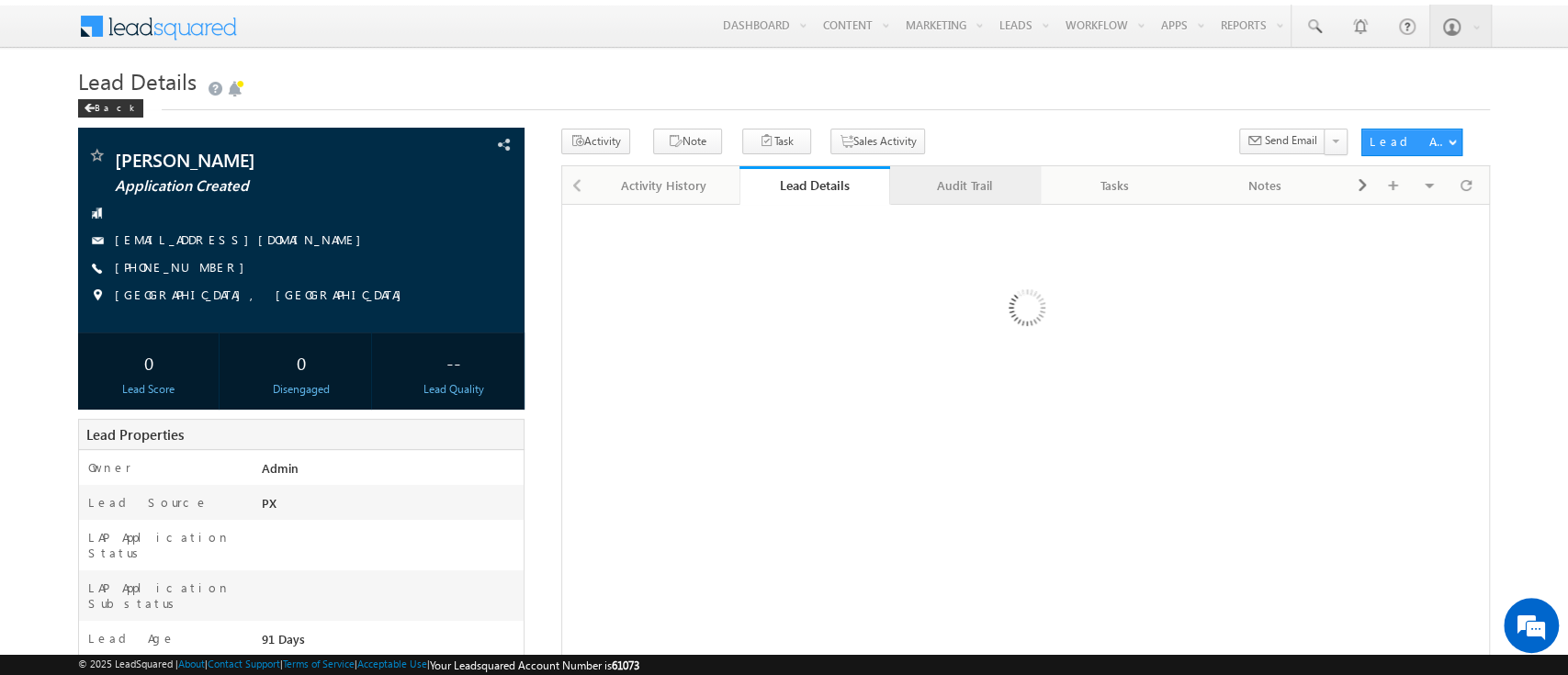
click at [960, 185] on div "Audit Trail" at bounding box center [964, 185] width 120 height 22
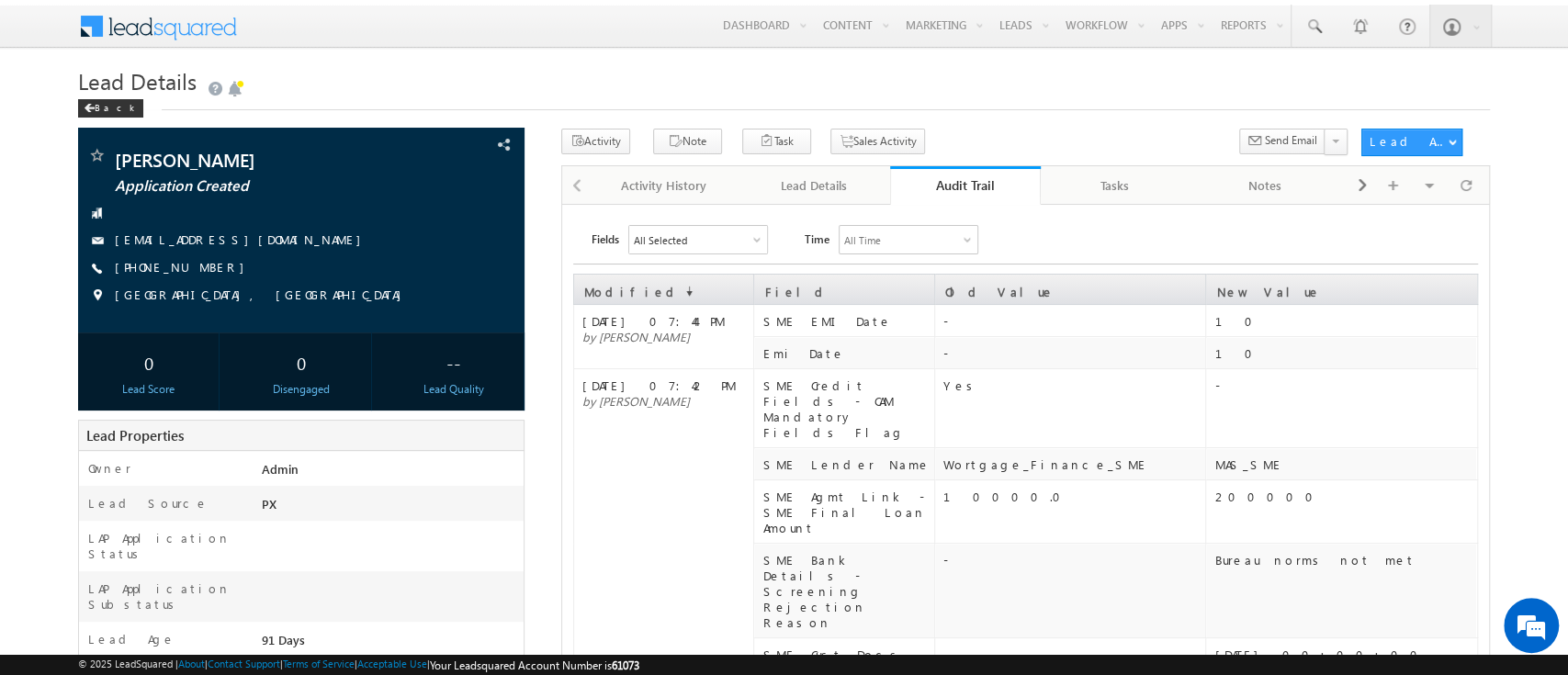
click at [983, 194] on div "Audit Trail" at bounding box center [965, 185] width 123 height 18
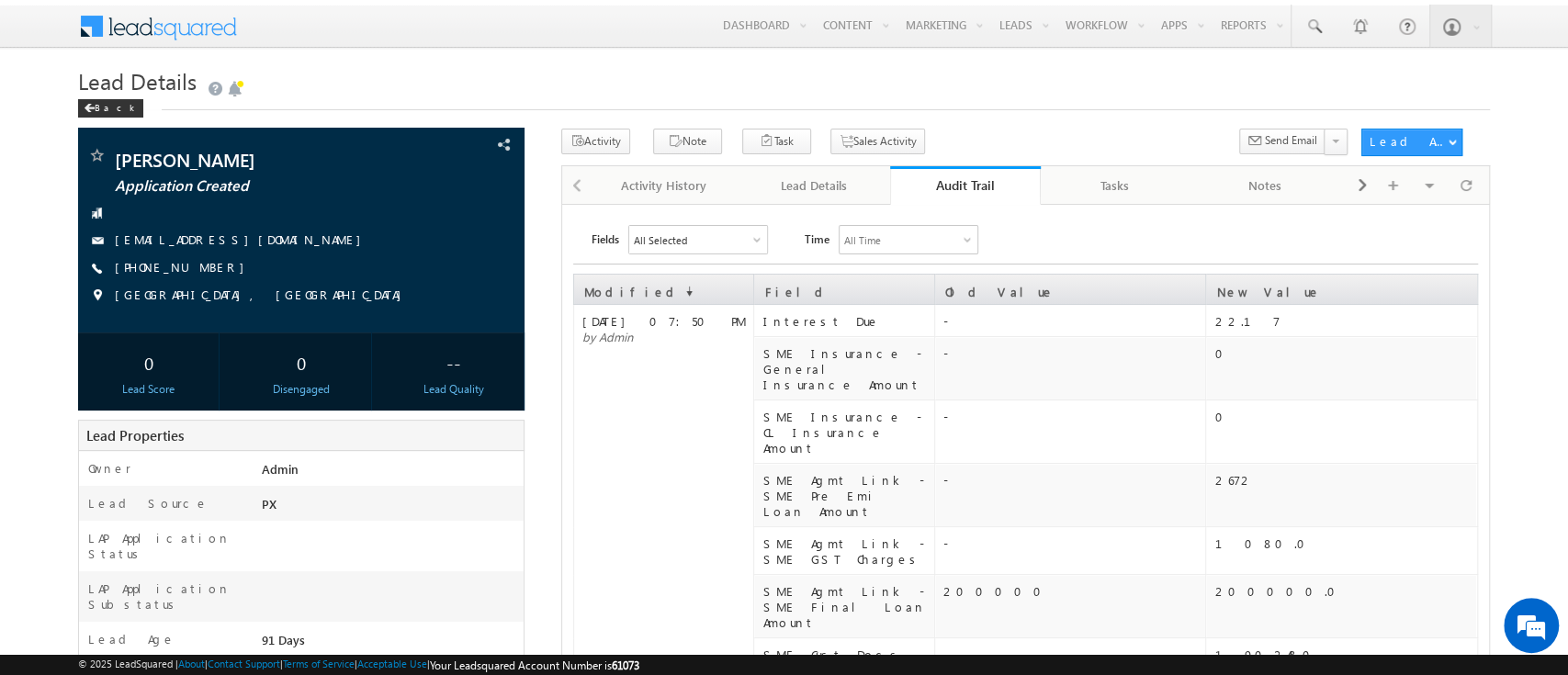
click at [954, 185] on div "Audit Trail" at bounding box center [965, 185] width 123 height 18
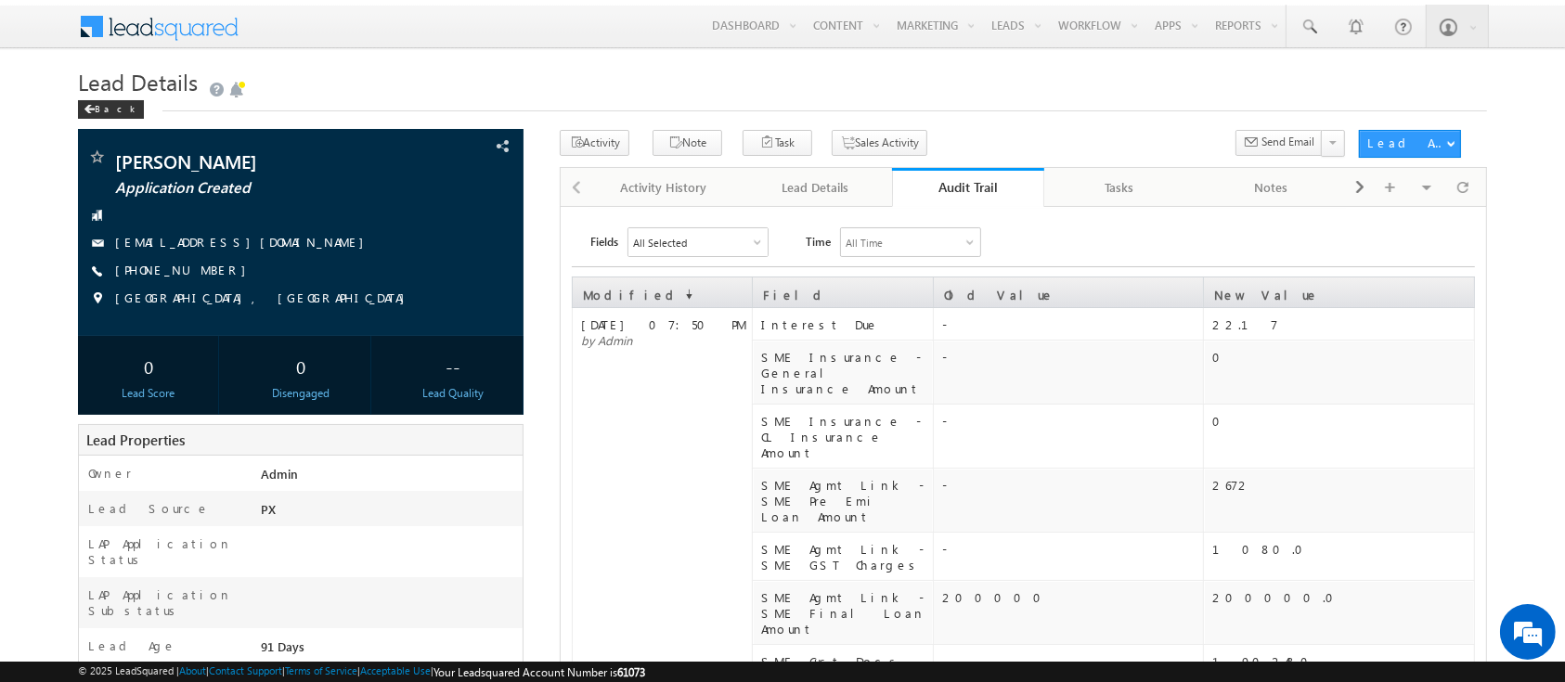
click at [964, 187] on div "Audit Trail" at bounding box center [968, 187] width 124 height 18
